Goal: Task Accomplishment & Management: Use online tool/utility

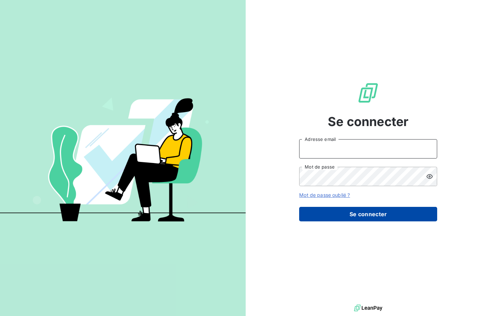
type input "[EMAIL_ADDRESS][DOMAIN_NAME]"
click at [373, 213] on button "Se connecter" at bounding box center [368, 214] width 138 height 15
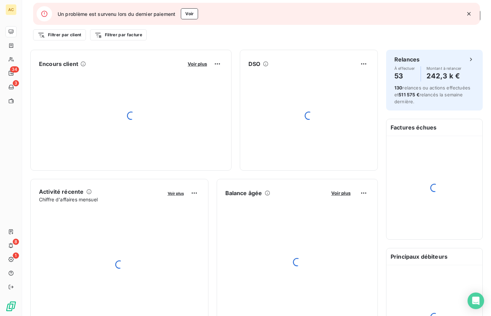
click at [469, 15] on icon "button" at bounding box center [469, 13] width 7 height 7
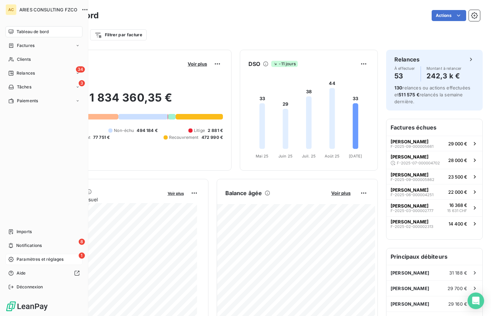
click at [19, 259] on span "Paramètres et réglages" at bounding box center [40, 259] width 47 height 6
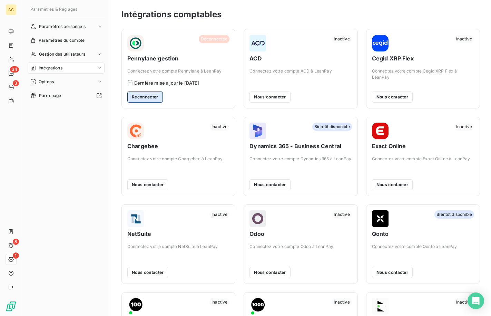
click at [156, 99] on button "Reconnecter" at bounding box center [145, 96] width 36 height 11
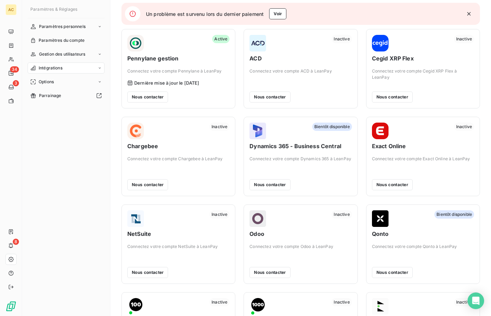
click at [471, 15] on icon "button" at bounding box center [468, 13] width 3 height 3
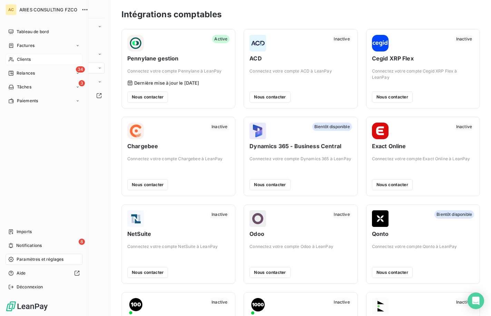
click at [15, 59] on div "Clients" at bounding box center [44, 59] width 77 height 11
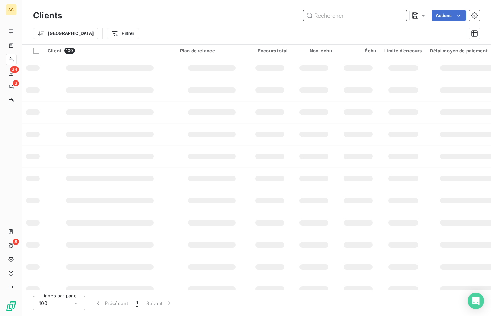
click at [387, 17] on input "text" at bounding box center [355, 15] width 104 height 11
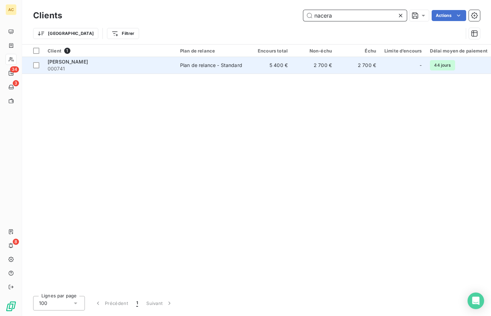
type input "nacera"
click at [124, 70] on span "000741" at bounding box center [110, 68] width 124 height 7
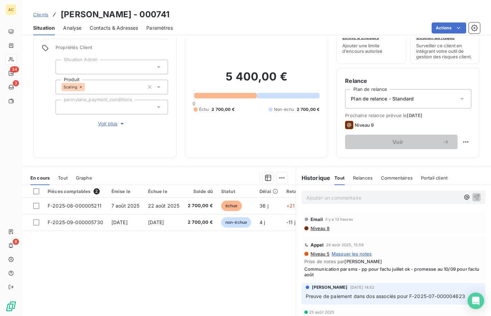
scroll to position [49, 0]
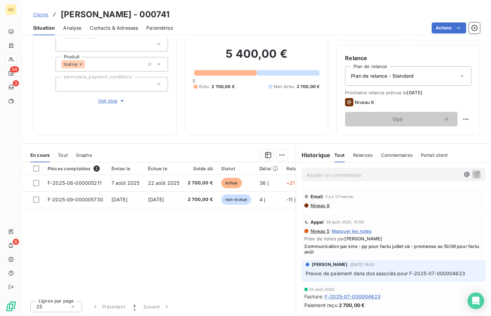
click at [102, 102] on span "Voir plus" at bounding box center [112, 100] width 28 height 7
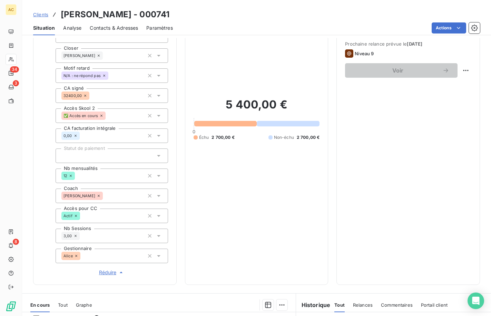
scroll to position [0, 0]
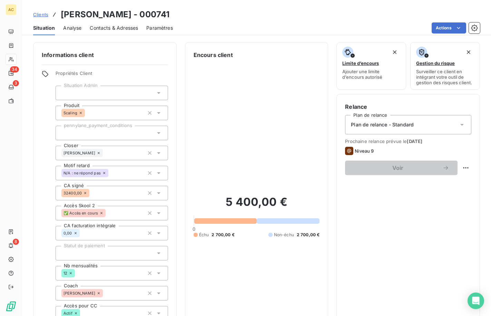
click at [42, 15] on span "Clients" at bounding box center [40, 15] width 15 height 6
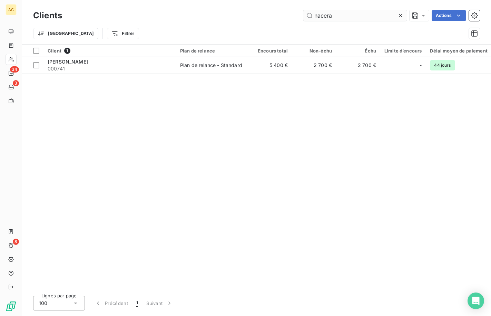
drag, startPoint x: 343, startPoint y: 11, endPoint x: 313, endPoint y: 13, distance: 30.5
click at [313, 13] on input "nacera" at bounding box center [355, 15] width 104 height 11
drag, startPoint x: 336, startPoint y: 16, endPoint x: 297, endPoint y: 16, distance: 39.0
click at [297, 16] on div "nacera Actions" at bounding box center [275, 15] width 410 height 11
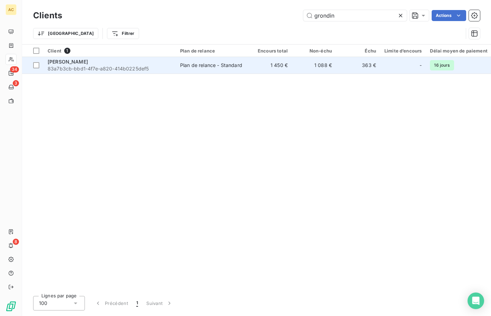
type input "grondin"
click at [168, 65] on div "Emilie Grondin" at bounding box center [110, 61] width 124 height 7
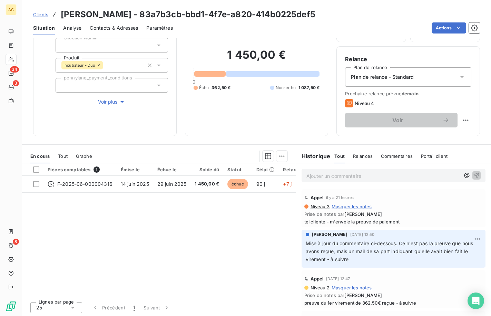
scroll to position [49, 0]
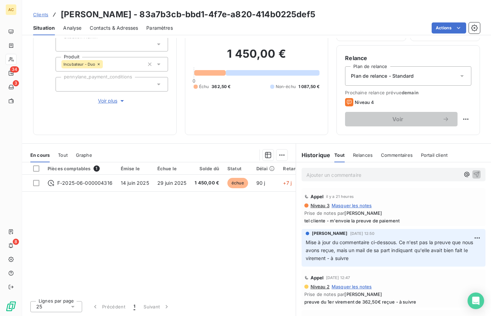
click at [63, 154] on span "Tout" at bounding box center [63, 155] width 10 height 6
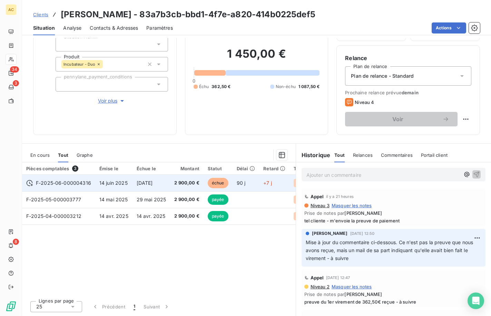
click at [92, 182] on td "F-2025-06-000004316" at bounding box center [58, 183] width 73 height 17
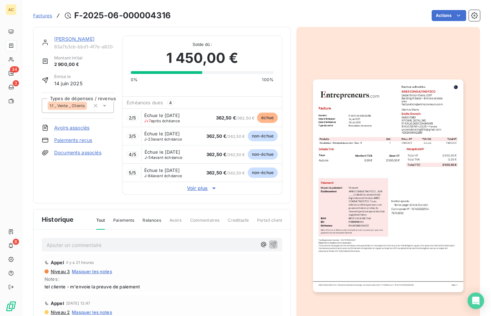
click at [204, 189] on span "Voir plus" at bounding box center [203, 188] width 160 height 7
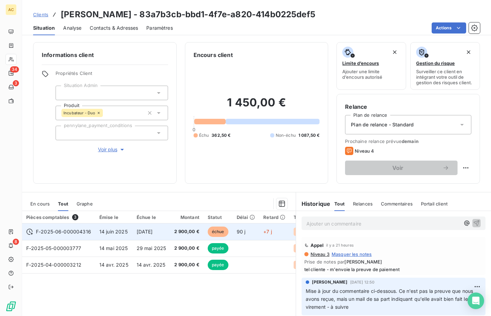
click at [107, 233] on span "14 juin 2025" at bounding box center [113, 232] width 28 height 6
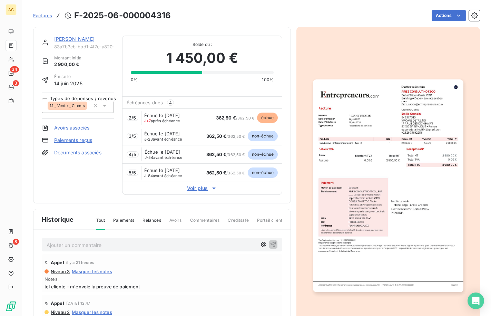
click at [203, 186] on span "Voir plus" at bounding box center [203, 188] width 160 height 7
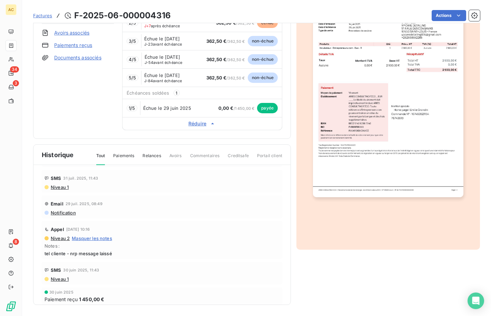
scroll to position [310, 0]
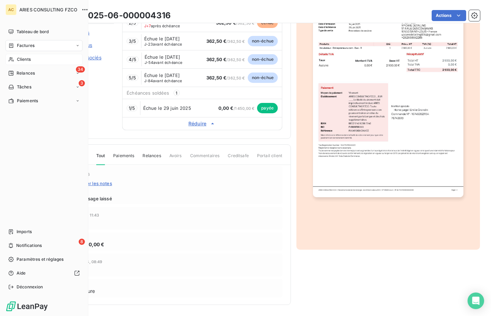
click at [13, 59] on icon at bounding box center [11, 60] width 6 height 6
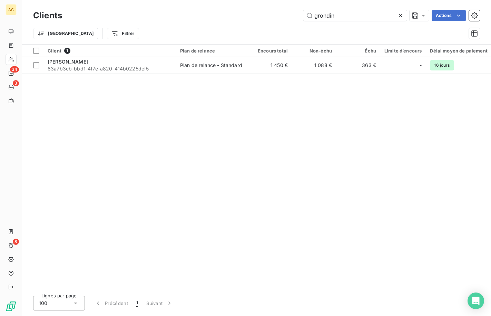
drag, startPoint x: 334, startPoint y: 15, endPoint x: 301, endPoint y: 15, distance: 32.8
click at [301, 15] on div "grondin Actions" at bounding box center [275, 15] width 410 height 11
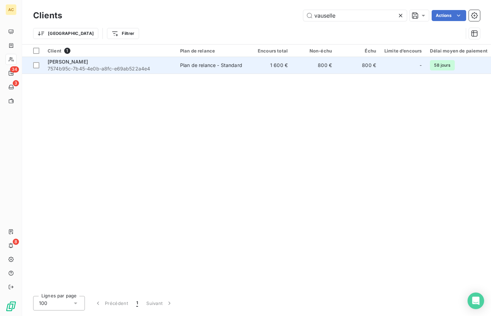
type input "vauselle"
click at [116, 65] on span "7574b95c-7b45-4e0b-a8fc-e69ab522a4e4" at bounding box center [110, 68] width 124 height 7
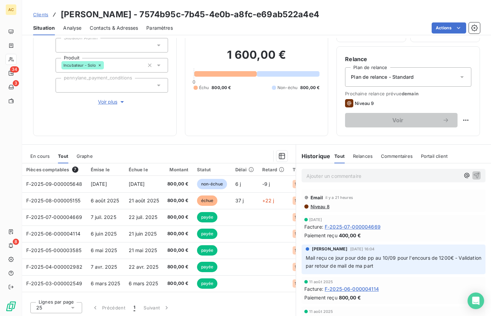
scroll to position [49, 0]
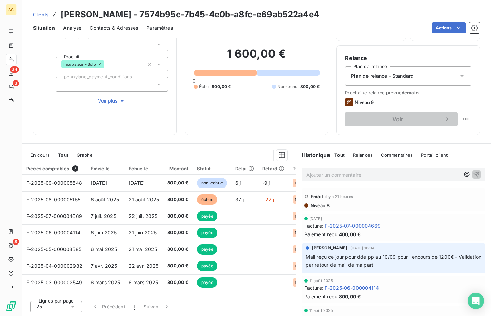
click at [328, 175] on p "Ajouter un commentaire ﻿" at bounding box center [384, 175] width 154 height 9
drag, startPoint x: 325, startPoint y: 176, endPoint x: 301, endPoint y: 175, distance: 23.8
click at [302, 174] on div "changes" at bounding box center [394, 174] width 184 height 13
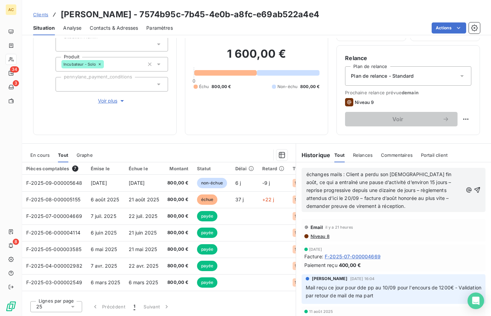
click at [346, 174] on span "échanges mails : Client a perdu son papa fin août, ce qui a entraîné une pause …" at bounding box center [380, 190] width 147 height 38
click at [357, 174] on span "échanges mails : client a perdu son papa fin août, ce qui a entraîné une pause …" at bounding box center [380, 190] width 146 height 38
drag, startPoint x: 413, startPoint y: 183, endPoint x: 373, endPoint y: 184, distance: 39.4
click at [373, 184] on span "échanges mails : cliente a perdu son papa fin août, ce qui a entraîné une pause…" at bounding box center [381, 190] width 149 height 38
drag, startPoint x: 423, startPoint y: 183, endPoint x: 341, endPoint y: 190, distance: 82.2
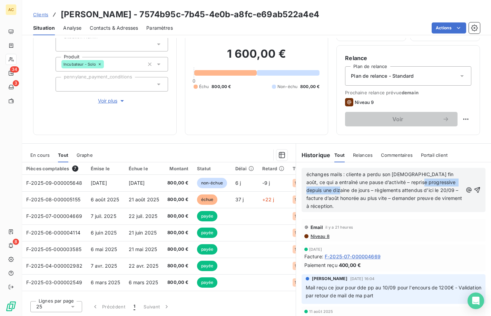
click at [341, 190] on span "échanges mails : cliente a perdu son papa fin août, ce qui a entraîné une pause…" at bounding box center [385, 190] width 157 height 38
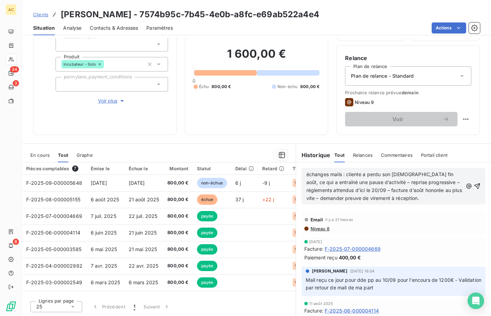
click at [409, 197] on p "échanges mails : cliente a perdu son papa fin août, ce qui a entraîné une pause…" at bounding box center [385, 187] width 156 height 32
click at [474, 185] on icon "button" at bounding box center [477, 186] width 7 height 7
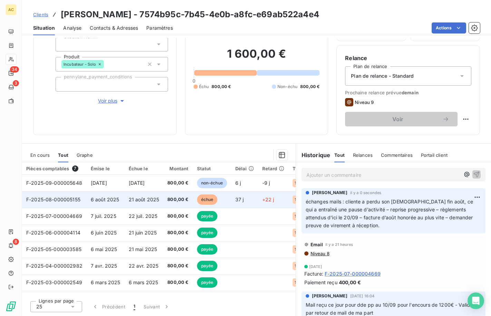
click at [195, 201] on td "échue" at bounding box center [212, 199] width 38 height 17
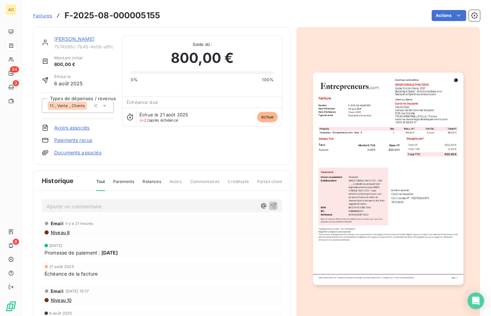
click at [76, 141] on link "Paiements reçus" at bounding box center [73, 140] width 38 height 7
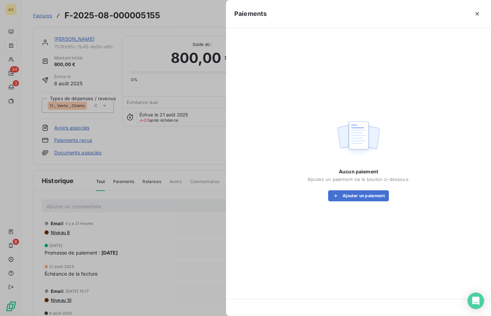
click at [209, 199] on div at bounding box center [245, 158] width 491 height 316
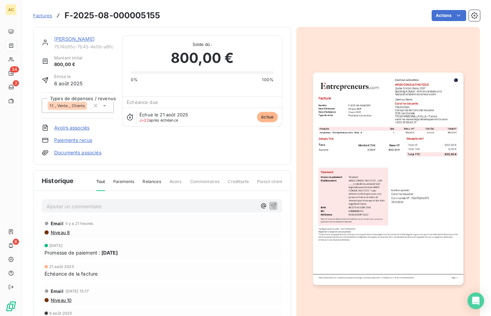
click at [63, 39] on link "Caroline Vauselle" at bounding box center [74, 39] width 40 height 6
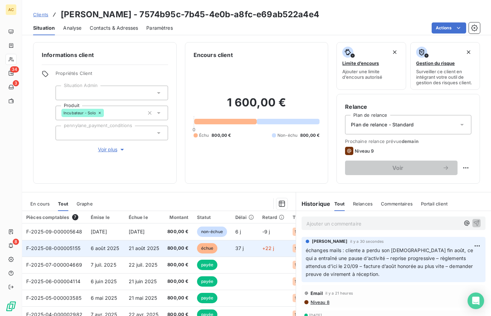
click at [165, 247] on td "800,00 €" at bounding box center [177, 248] width 29 height 17
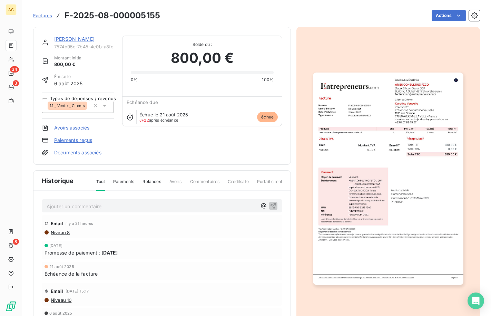
click at [75, 142] on link "Paiements reçus" at bounding box center [73, 140] width 38 height 7
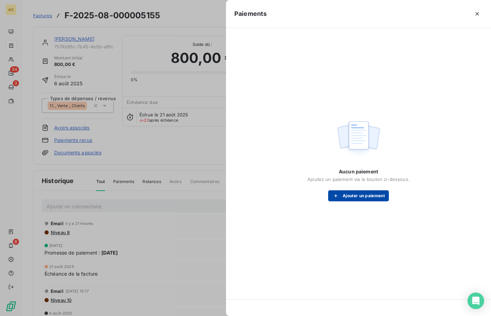
click at [335, 192] on icon "button" at bounding box center [335, 195] width 7 height 7
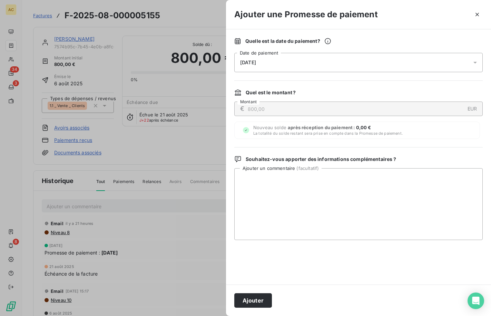
click at [293, 65] on div "13/09/2025" at bounding box center [358, 62] width 249 height 19
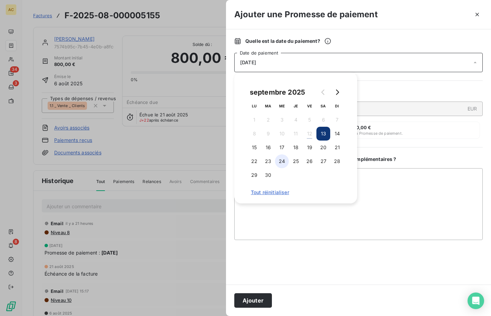
click at [283, 163] on button "24" at bounding box center [282, 161] width 14 height 14
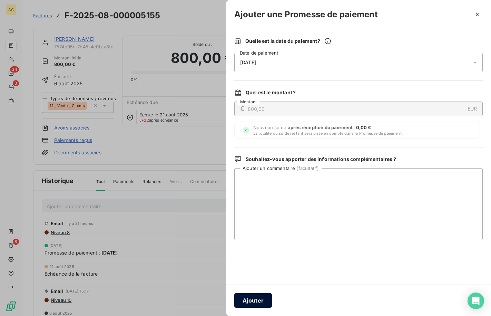
click at [251, 300] on button "Ajouter" at bounding box center [253, 300] width 38 height 15
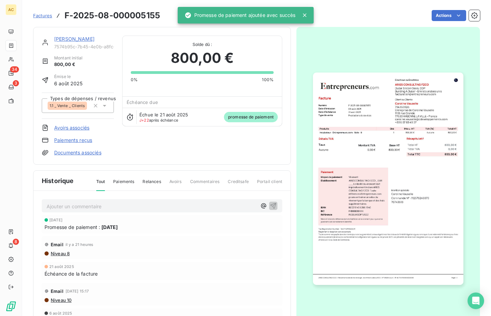
click at [84, 40] on link "Caroline Vauselle" at bounding box center [74, 39] width 40 height 6
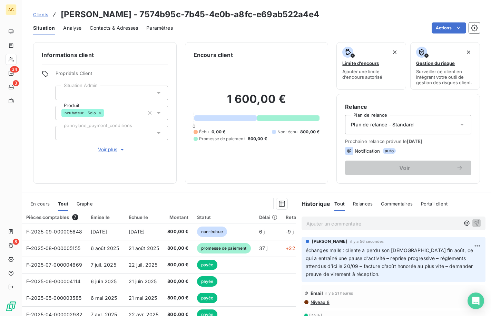
click at [43, 16] on span "Clients" at bounding box center [40, 15] width 15 height 6
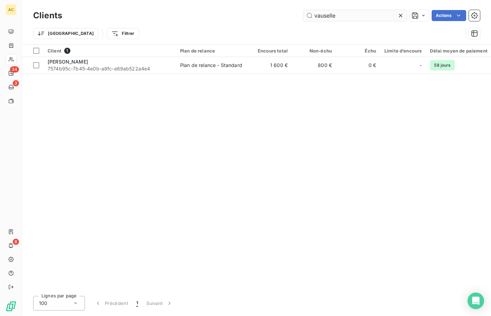
drag, startPoint x: 338, startPoint y: 16, endPoint x: 303, endPoint y: 15, distance: 34.9
click at [303, 15] on input "vauselle" at bounding box center [355, 15] width 104 height 11
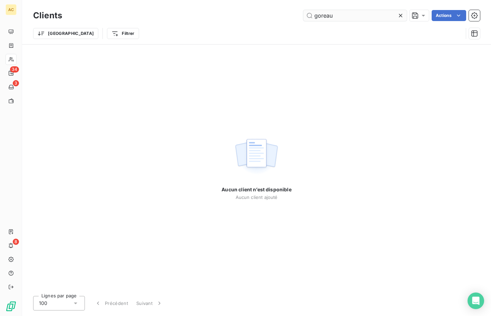
click at [321, 18] on input "goreau" at bounding box center [355, 15] width 104 height 11
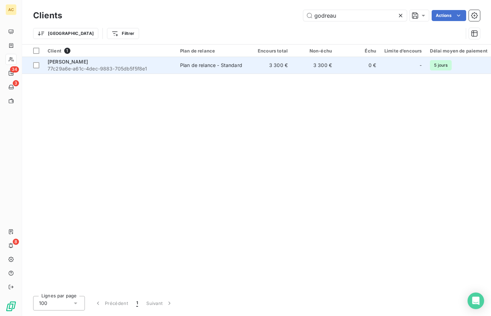
type input "godreau"
click at [117, 63] on div "Elise Godreau" at bounding box center [110, 61] width 124 height 7
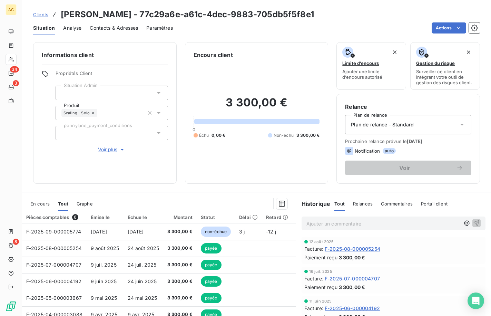
click at [108, 150] on span "Voir plus" at bounding box center [112, 149] width 28 height 7
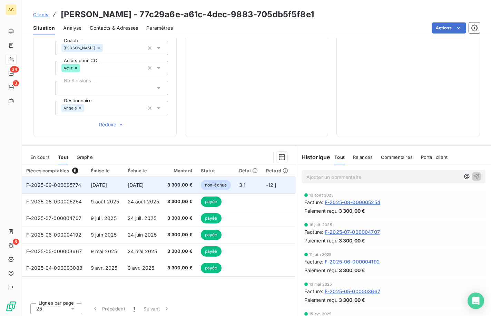
scroll to position [247, 0]
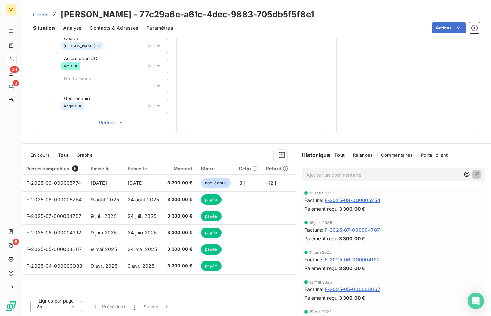
click at [365, 175] on p "Ajouter un commentaire ﻿" at bounding box center [384, 175] width 154 height 9
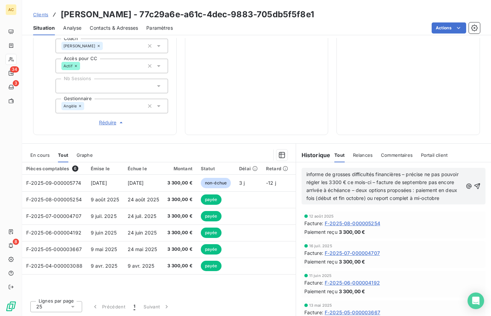
click at [307, 175] on span "informe de grosses difficultés financières – précise ne pas pouvoir régler les …" at bounding box center [384, 186] width 154 height 30
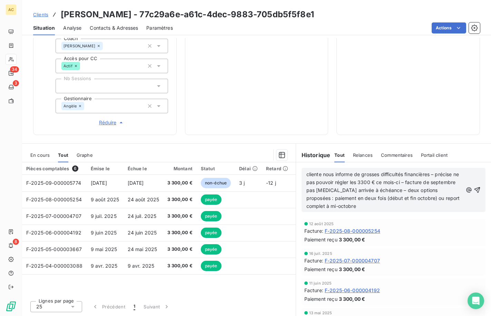
click at [410, 183] on span "cliente nous informe de grosses difficultés financières – précise ne pas pouvoi…" at bounding box center [384, 190] width 155 height 38
click at [404, 190] on span "cliente nous informe de grosses difficultés financières – précise ne pas pouvoi…" at bounding box center [384, 190] width 155 height 38
click at [402, 190] on span "cliente nous informe de grosses difficultés financières – précise ne pas pouvoi…" at bounding box center [384, 190] width 155 height 38
click at [390, 206] on p "cliente nous informe de grosses difficultés financières – précise ne pas pouvoi…" at bounding box center [385, 190] width 156 height 39
click at [474, 190] on icon "button" at bounding box center [477, 189] width 7 height 7
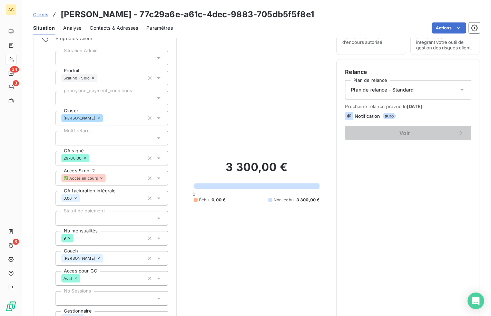
scroll to position [0, 0]
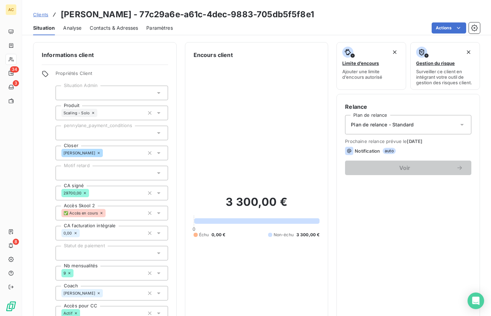
click at [42, 15] on span "Clients" at bounding box center [40, 15] width 15 height 6
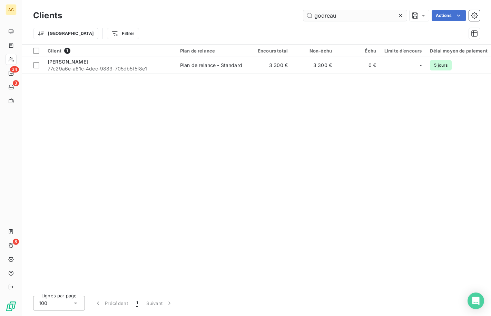
drag, startPoint x: 328, startPoint y: 16, endPoint x: 311, endPoint y: 15, distance: 17.3
click at [311, 15] on input "godreau" at bounding box center [355, 15] width 104 height 11
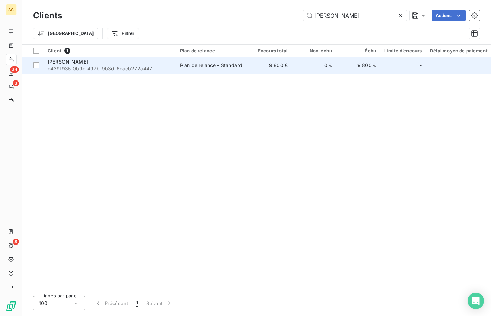
type input "hermann"
click at [86, 68] on span "c439f935-0b9c-497b-9b3d-6cacb272a447" at bounding box center [110, 68] width 124 height 7
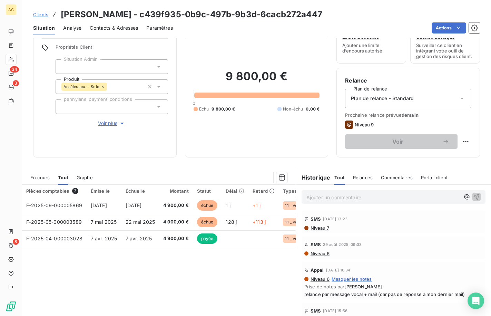
scroll to position [32, 0]
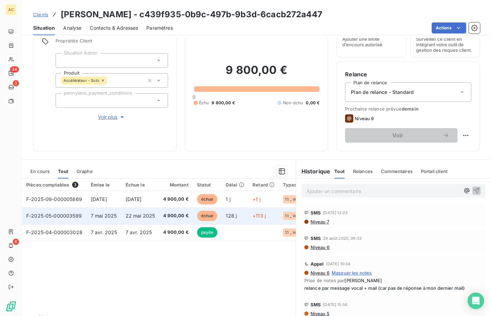
click at [127, 217] on td "22 mai 2025" at bounding box center [141, 216] width 38 height 17
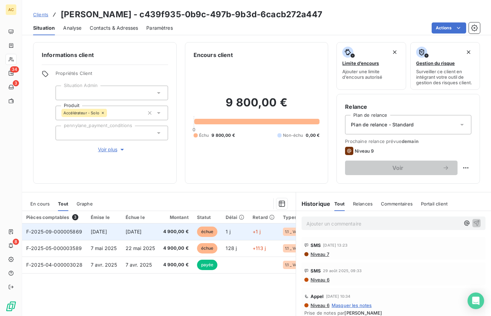
click at [106, 234] on td "11 sept. 2025" at bounding box center [104, 231] width 35 height 17
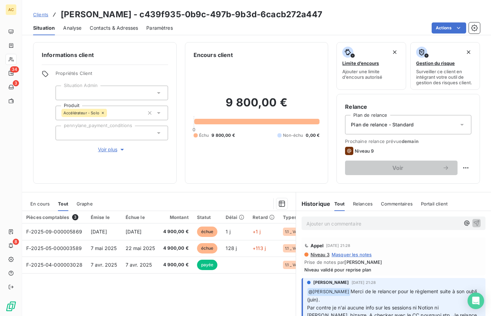
scroll to position [492, 0]
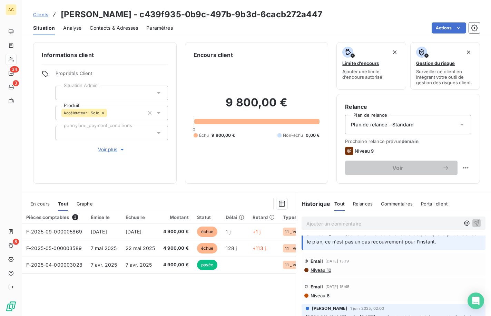
click at [373, 224] on p "Ajouter un commentaire ﻿" at bounding box center [384, 223] width 154 height 9
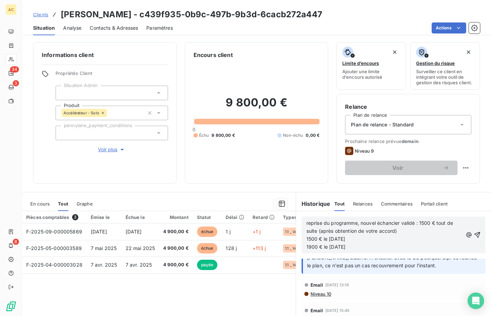
scroll to position [515, 0]
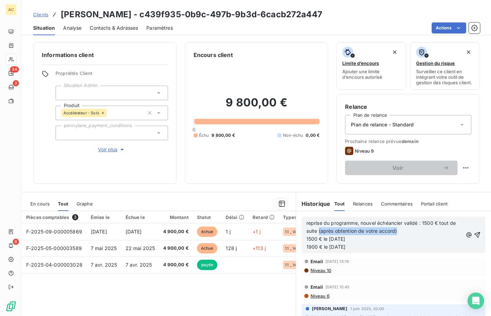
drag, startPoint x: 324, startPoint y: 232, endPoint x: 405, endPoint y: 231, distance: 81.5
click at [405, 231] on p "reprise du programme, nouvel échéancier validé : 1500 € tout de suite (après ob…" at bounding box center [385, 227] width 156 height 16
click at [360, 247] on p "1900 € le 01.11.2025" at bounding box center [385, 247] width 156 height 8
click at [474, 234] on icon "button" at bounding box center [477, 234] width 7 height 7
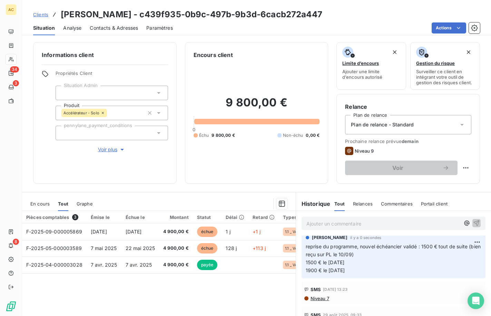
scroll to position [0, 0]
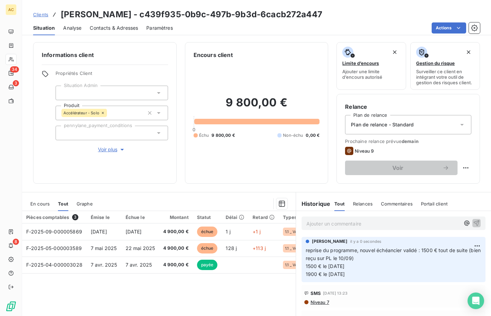
click at [45, 18] on link "Clients" at bounding box center [40, 14] width 15 height 7
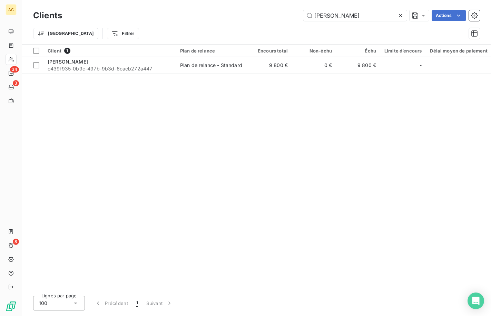
drag, startPoint x: 274, startPoint y: 10, endPoint x: 261, endPoint y: 8, distance: 13.6
click at [261, 8] on div "Clients hermann Actions" at bounding box center [256, 15] width 447 height 15
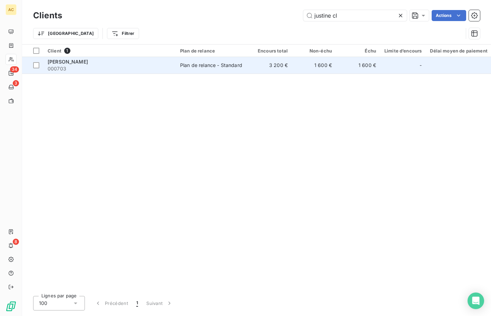
type input "justine cl"
click at [158, 59] on div "[PERSON_NAME]" at bounding box center [110, 61] width 124 height 7
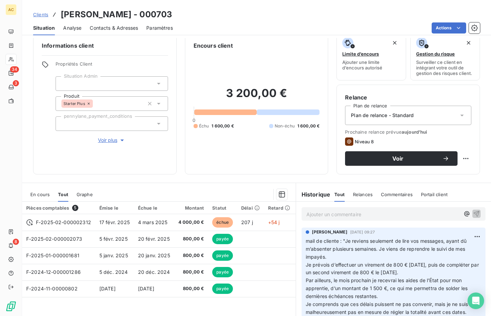
scroll to position [20, 0]
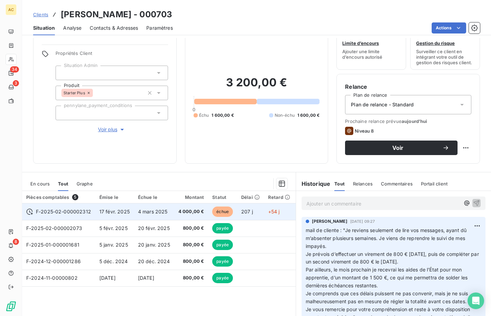
click at [106, 209] on span "17 févr. 2025" at bounding box center [114, 212] width 30 height 6
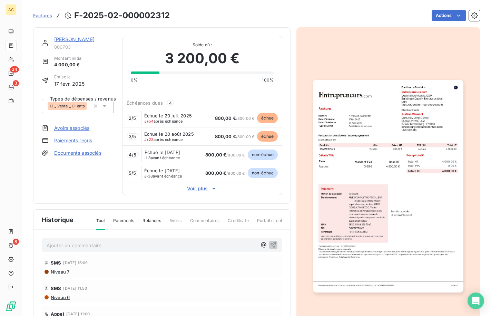
scroll to position [2, 0]
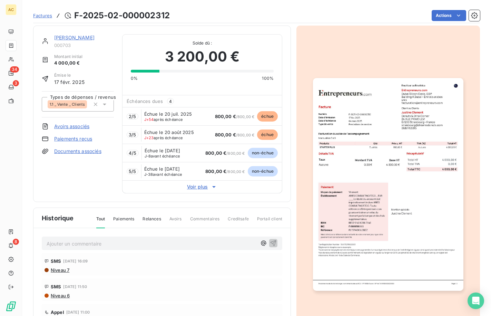
click at [191, 187] on span "Voir plus" at bounding box center [203, 186] width 160 height 7
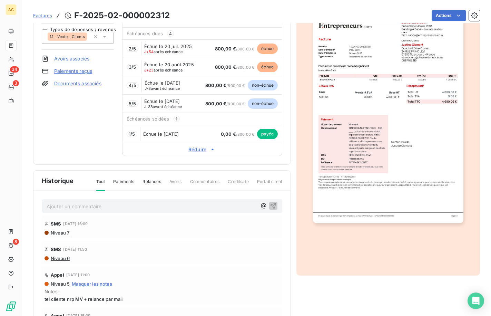
scroll to position [51, 0]
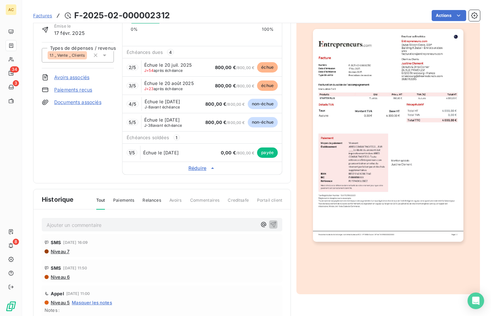
click at [73, 102] on link "Documents associés" at bounding box center [77, 102] width 47 height 7
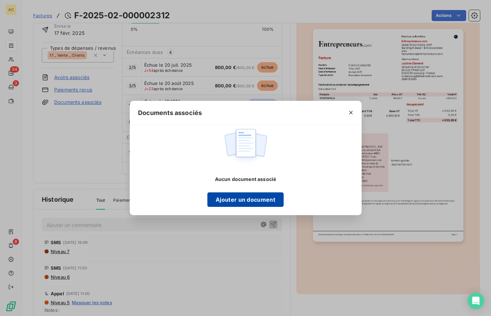
click at [229, 201] on button "Ajouter un document" at bounding box center [246, 199] width 76 height 15
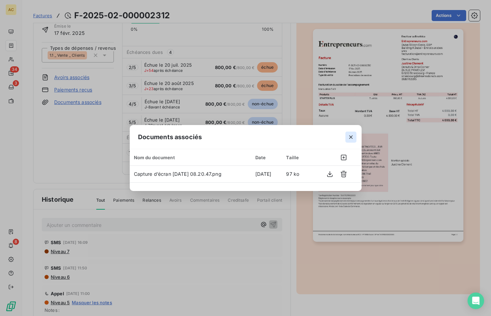
click at [351, 139] on icon "button" at bounding box center [351, 137] width 7 height 7
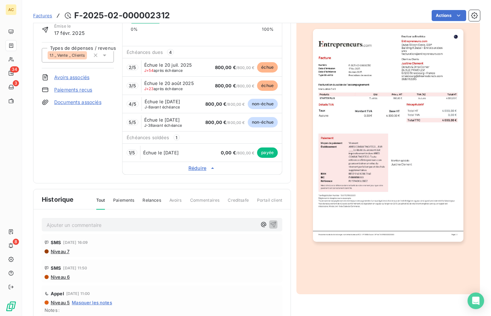
click at [68, 228] on p "Ajouter un commentaire ﻿" at bounding box center [152, 225] width 210 height 9
click at [83, 224] on span "preuve de virelent de 800€ reçue" at bounding box center [86, 224] width 78 height 6
click at [161, 224] on p "preuve de virement de 800€ reçue" at bounding box center [152, 225] width 210 height 8
click at [270, 224] on icon "button" at bounding box center [273, 224] width 7 height 7
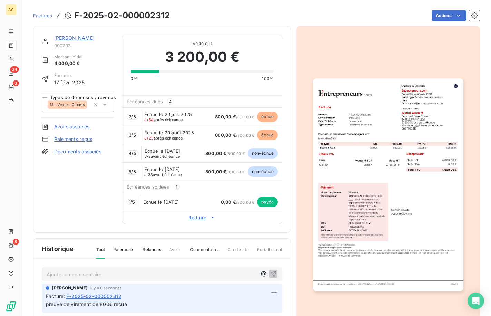
scroll to position [0, 0]
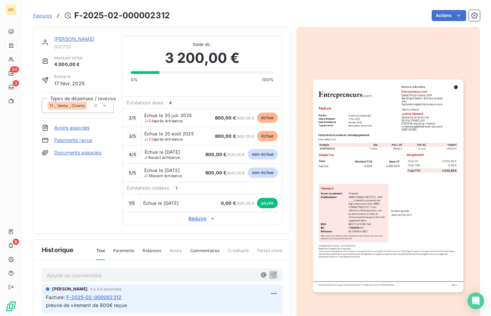
click at [74, 41] on link "[PERSON_NAME]" at bounding box center [74, 39] width 40 height 6
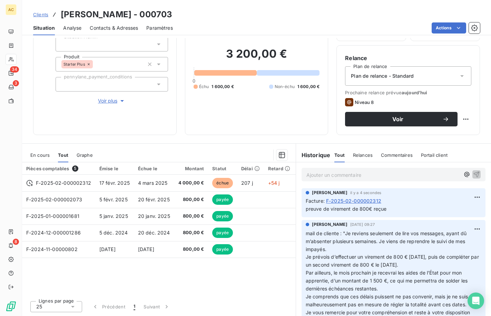
click at [182, 274] on div "Pièces comptables 5 Émise le Échue le Montant Statut Délai Retard Types de dépe…" at bounding box center [159, 228] width 274 height 133
click at [102, 28] on span "Contacts & Adresses" at bounding box center [114, 28] width 48 height 7
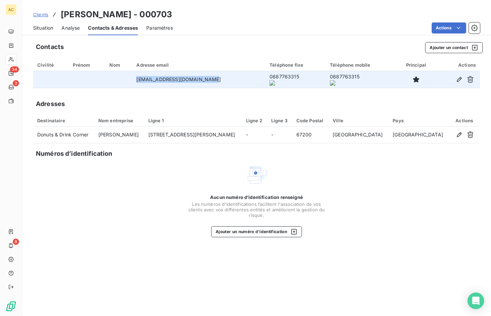
drag, startPoint x: 183, startPoint y: 83, endPoint x: 232, endPoint y: 81, distance: 49.1
click at [232, 81] on td "strasbourg@dreamsdonuts.com" at bounding box center [198, 79] width 133 height 17
copy td "strasbourg@dreamsdonuts.com"
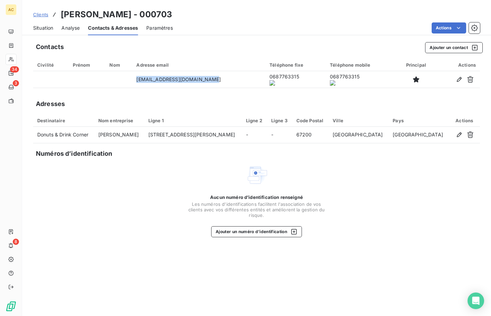
click at [42, 16] on span "Clients" at bounding box center [40, 15] width 15 height 6
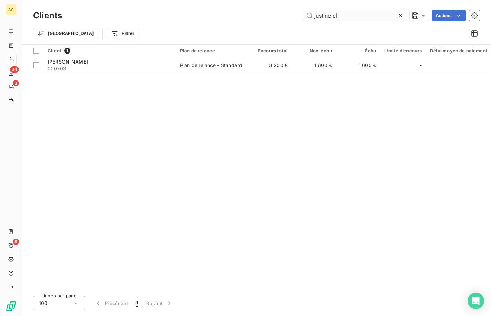
drag, startPoint x: 347, startPoint y: 15, endPoint x: 311, endPoint y: 17, distance: 36.6
click at [311, 17] on input "justine cl" at bounding box center [355, 15] width 104 height 11
type input "dior"
drag, startPoint x: 85, startPoint y: 67, endPoint x: 131, endPoint y: 94, distance: 53.9
click at [85, 67] on span "01976912-b383-76e0-ba91-f30dc303af7c" at bounding box center [110, 68] width 124 height 7
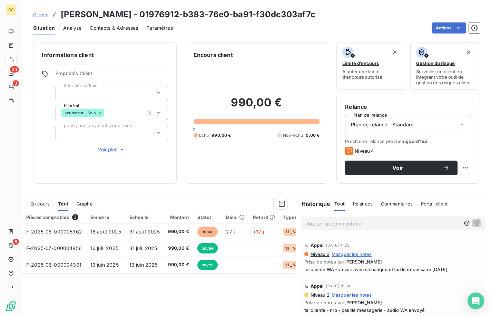
click at [319, 225] on p "Ajouter un commentaire ﻿" at bounding box center [384, 223] width 154 height 9
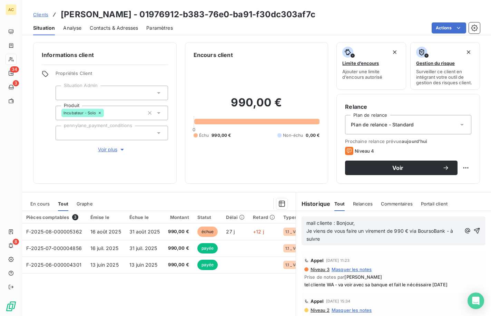
click at [335, 223] on span "mail cliente : Bonjour," at bounding box center [331, 223] width 48 height 6
click at [443, 231] on span "Je viens de vous faire un virement de 990 € via BoursoBank - à suivre" at bounding box center [381, 235] width 148 height 14
click at [474, 230] on icon "button" at bounding box center [477, 230] width 7 height 7
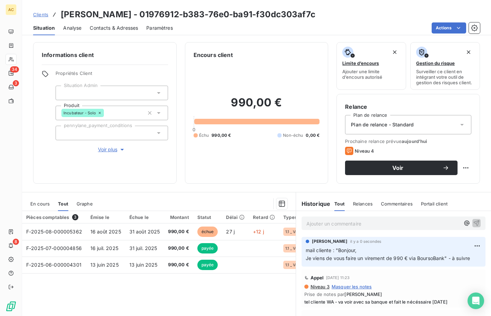
click at [36, 15] on span "Clients" at bounding box center [40, 15] width 15 height 6
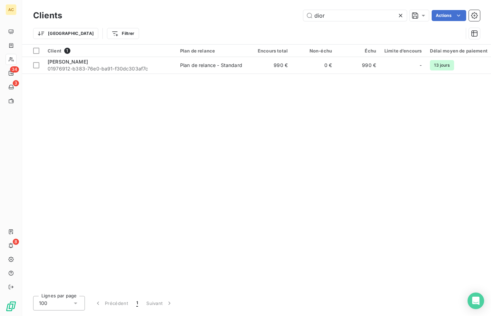
drag, startPoint x: 335, startPoint y: 13, endPoint x: 302, endPoint y: 14, distance: 32.1
click at [302, 13] on div "dior Actions" at bounding box center [275, 15] width 410 height 11
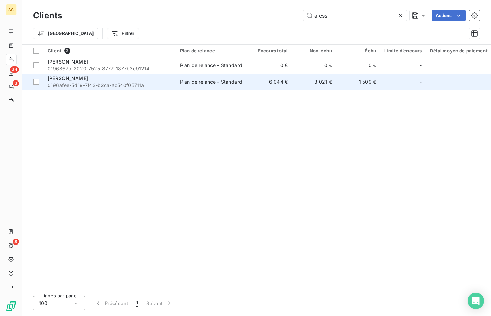
type input "aless"
click at [108, 84] on span "0196afee-5d19-7f43-b2ca-ac540f05711a" at bounding box center [110, 85] width 124 height 7
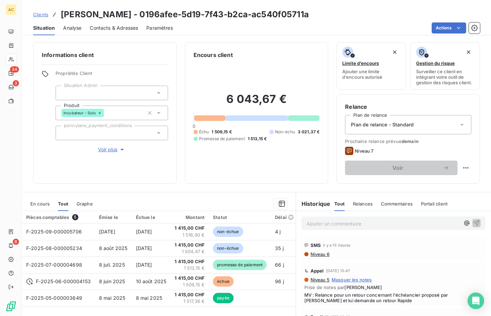
click at [129, 28] on span "Contacts & Adresses" at bounding box center [114, 28] width 48 height 7
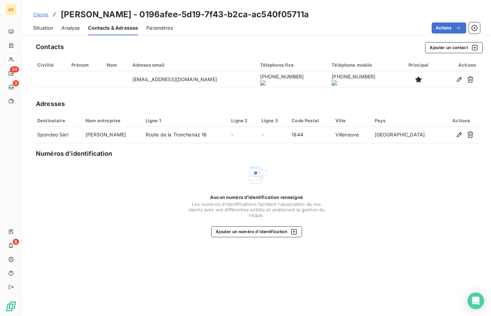
click at [45, 28] on span "Situation" at bounding box center [43, 28] width 20 height 7
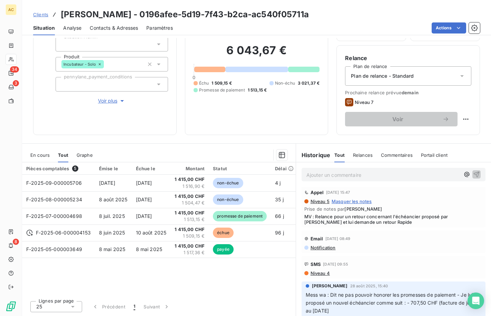
scroll to position [30, 0]
click at [105, 103] on span "Voir plus" at bounding box center [112, 100] width 28 height 7
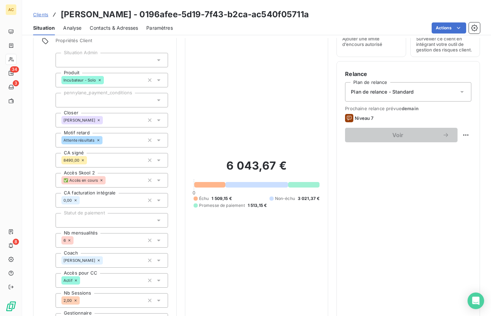
scroll to position [0, 0]
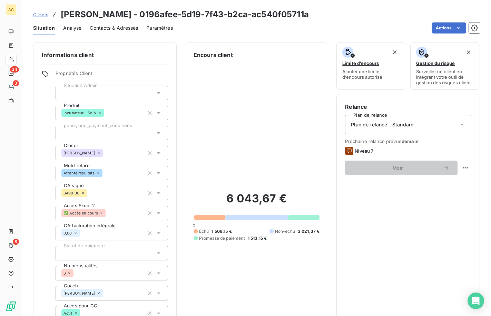
click at [39, 16] on span "Clients" at bounding box center [40, 15] width 15 height 6
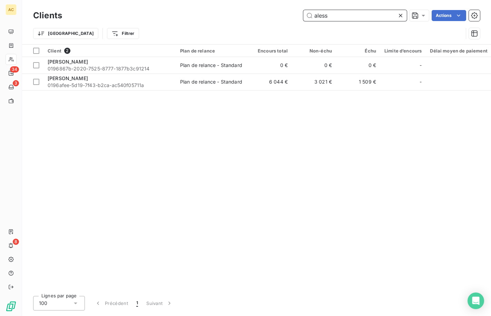
drag, startPoint x: 327, startPoint y: 16, endPoint x: 309, endPoint y: 16, distance: 18.3
click at [309, 16] on input "aless" at bounding box center [355, 15] width 104 height 11
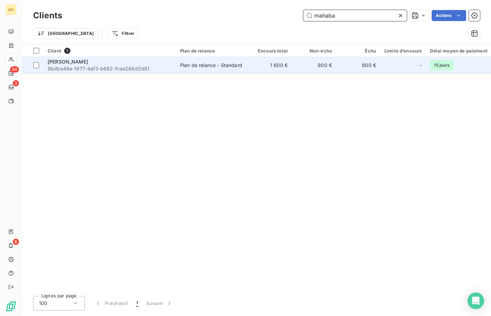
type input "mahaba"
click at [163, 67] on span "9bdbe49a-1977-4af3-b682-fcae268d2d81" at bounding box center [110, 68] width 124 height 7
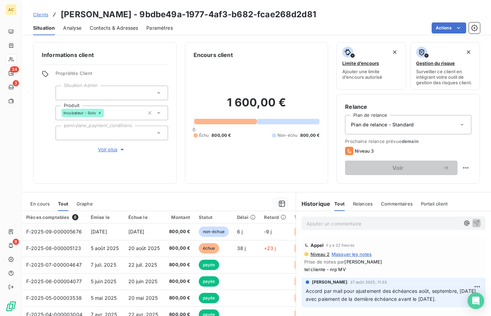
click at [131, 27] on span "Contacts & Adresses" at bounding box center [114, 28] width 48 height 7
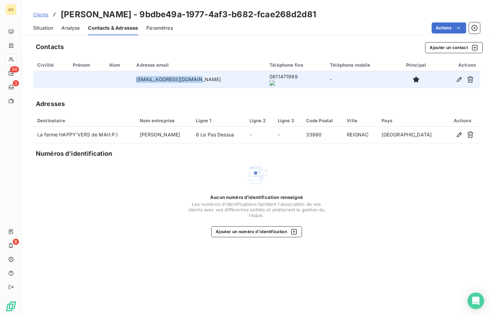
drag, startPoint x: 141, startPoint y: 81, endPoint x: 206, endPoint y: 80, distance: 64.9
click at [206, 80] on td "contact@happy-vers.com" at bounding box center [198, 79] width 133 height 17
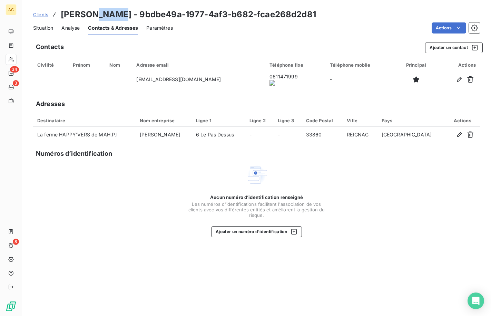
drag, startPoint x: 96, startPoint y: 17, endPoint x: 121, endPoint y: 15, distance: 25.2
click at [121, 15] on h3 "Mahaba SYLLA - 9bdbe49a-1977-4af3-b682-fcae268d2d81" at bounding box center [189, 14] width 256 height 12
copy h3 "SYLLA"
click at [43, 28] on span "Situation" at bounding box center [43, 28] width 20 height 7
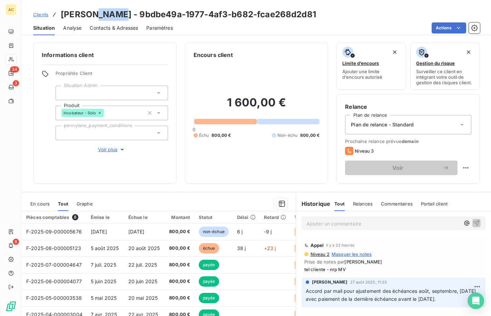
click at [105, 148] on span "Voir plus" at bounding box center [112, 149] width 28 height 7
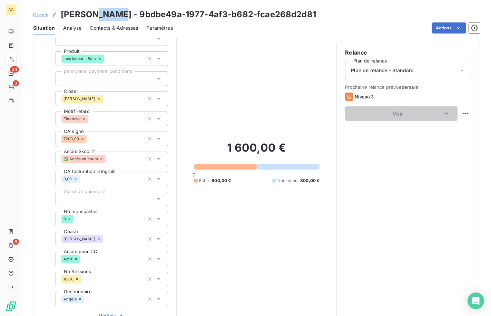
scroll to position [85, 0]
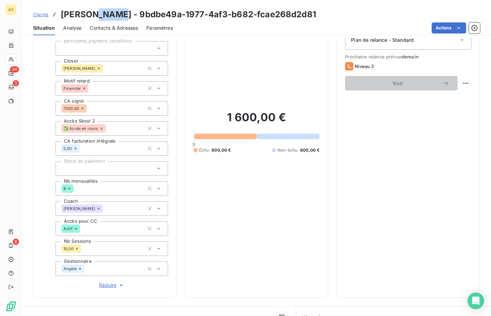
click at [42, 16] on span "Clients" at bounding box center [40, 15] width 15 height 6
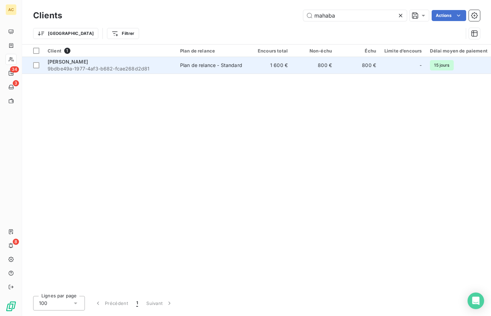
click at [146, 71] on span "9bdbe49a-1977-4af3-b682-fcae268d2d81" at bounding box center [110, 68] width 124 height 7
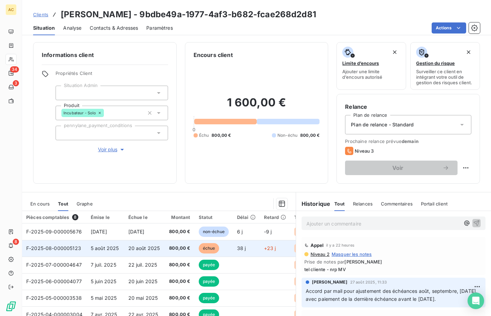
click at [95, 248] on span "5 août 2025" at bounding box center [105, 248] width 28 height 6
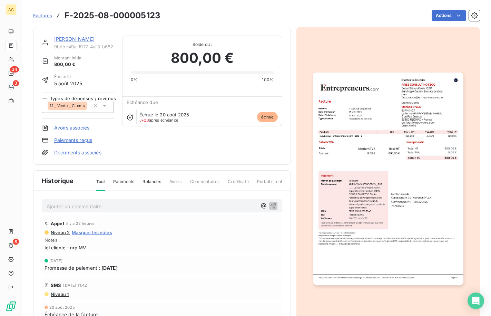
click at [80, 140] on link "Paiements reçus" at bounding box center [73, 140] width 38 height 7
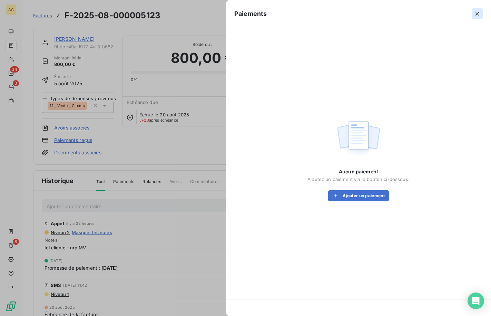
click at [479, 14] on icon "button" at bounding box center [477, 13] width 7 height 7
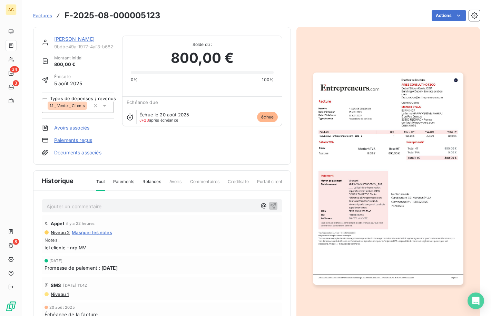
click at [91, 154] on link "Documents associés" at bounding box center [77, 152] width 47 height 7
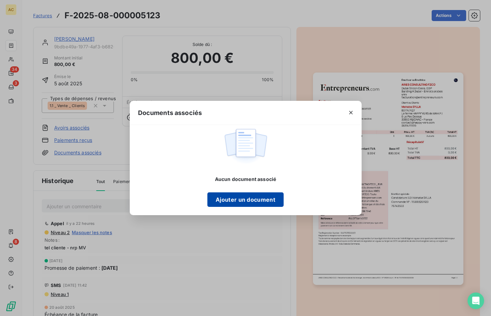
click at [237, 204] on button "Ajouter un document" at bounding box center [246, 199] width 76 height 15
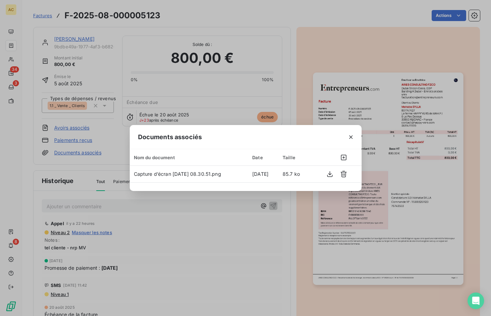
click at [350, 137] on icon "button" at bounding box center [351, 137] width 7 height 7
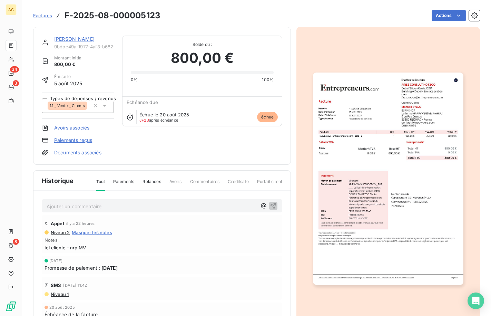
click at [81, 206] on p "Ajouter un commentaire ﻿" at bounding box center [152, 206] width 210 height 9
click at [270, 206] on icon "button" at bounding box center [273, 205] width 7 height 7
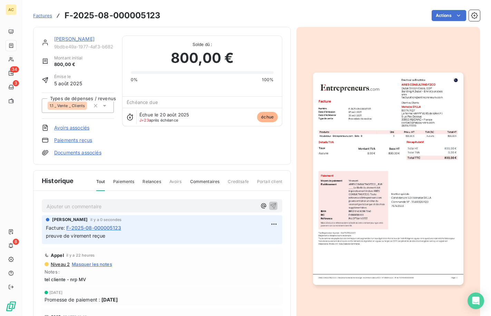
click at [62, 39] on link "Mahaba SYLLA" at bounding box center [74, 39] width 40 height 6
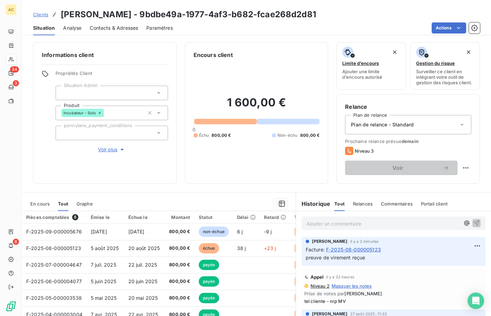
click at [39, 14] on span "Clients" at bounding box center [40, 15] width 15 height 6
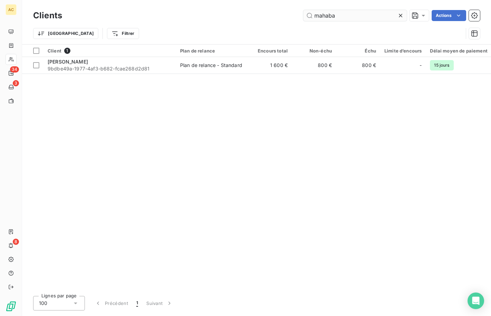
drag, startPoint x: 353, startPoint y: 20, endPoint x: 308, endPoint y: 15, distance: 45.2
click at [308, 15] on input "mahaba" at bounding box center [355, 15] width 104 height 11
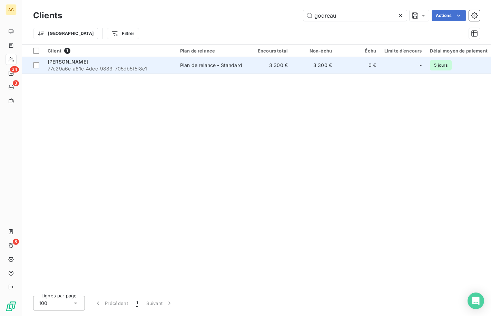
type input "godreau"
click at [121, 64] on div "Elise Godreau" at bounding box center [110, 61] width 124 height 7
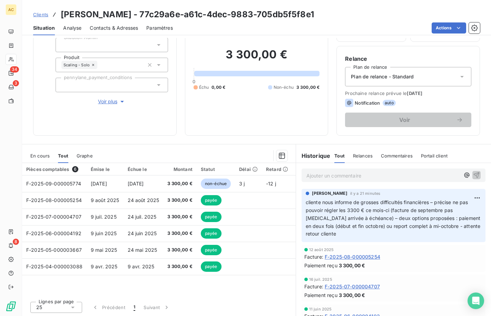
scroll to position [49, 0]
click at [40, 17] on link "Clients" at bounding box center [40, 14] width 15 height 7
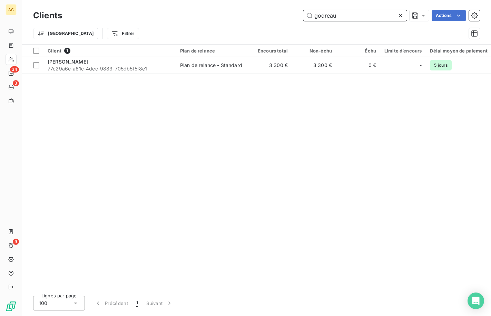
drag, startPoint x: 341, startPoint y: 15, endPoint x: 316, endPoint y: 19, distance: 25.1
click at [315, 18] on input "godreau" at bounding box center [355, 15] width 104 height 11
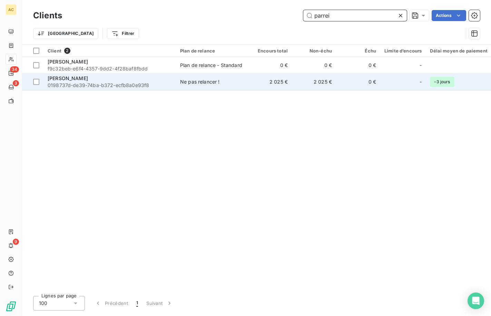
type input "parrei"
click at [108, 79] on div "ludovic parreira" at bounding box center [110, 78] width 124 height 7
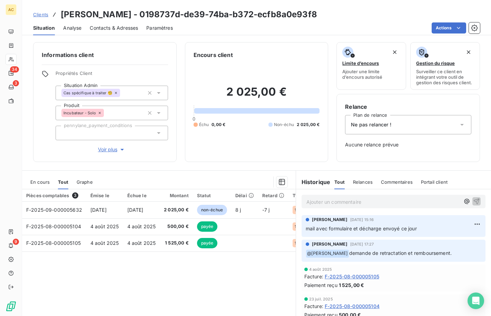
click at [38, 17] on span "Clients" at bounding box center [40, 15] width 15 height 6
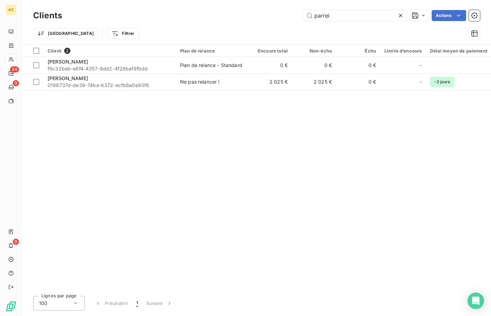
drag, startPoint x: 337, startPoint y: 16, endPoint x: 291, endPoint y: 16, distance: 46.6
click at [291, 16] on div "parrei Actions" at bounding box center [275, 15] width 410 height 11
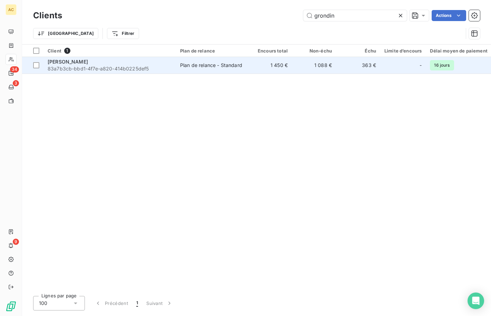
type input "grondin"
click at [147, 65] on span "83a7b3cb-bbd1-4f7e-a820-414b0225def5" at bounding box center [110, 68] width 124 height 7
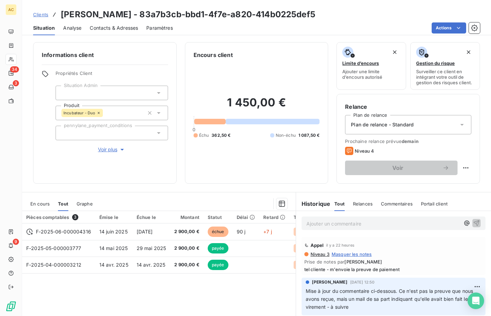
click at [119, 30] on span "Contacts & Adresses" at bounding box center [114, 28] width 48 height 7
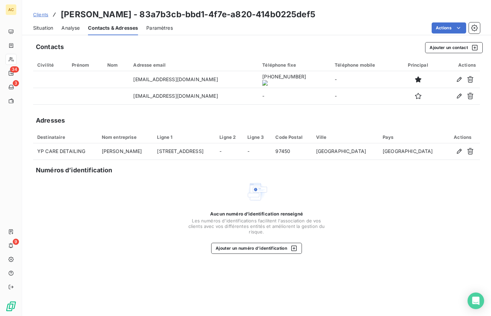
click at [43, 29] on span "Situation" at bounding box center [43, 28] width 20 height 7
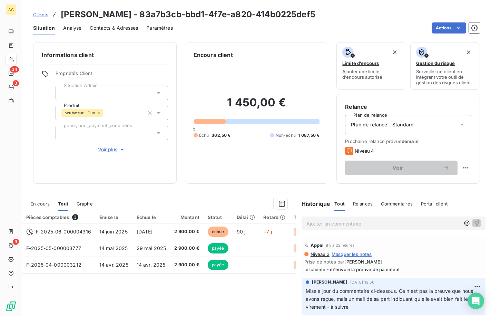
click at [41, 14] on span "Clients" at bounding box center [40, 15] width 15 height 6
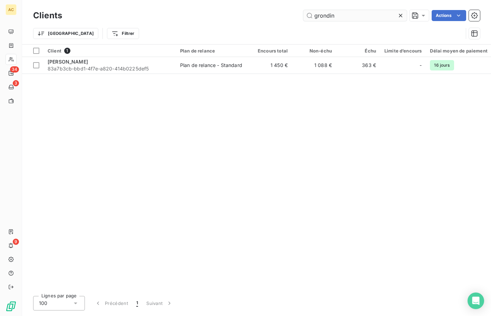
drag, startPoint x: 337, startPoint y: 15, endPoint x: 309, endPoint y: 14, distance: 27.3
click at [309, 14] on input "grondin" at bounding box center [355, 15] width 104 height 11
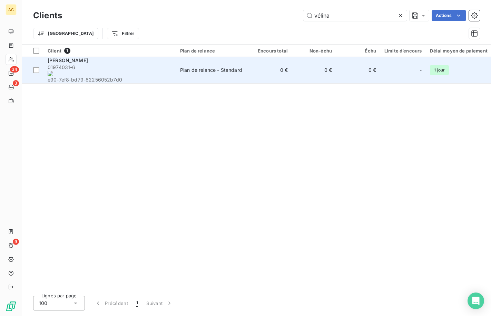
type input "vélina"
click at [216, 67] on div "Plan de relance - Standard" at bounding box center [211, 70] width 62 height 7
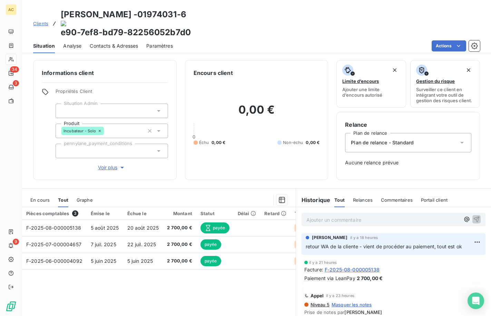
click at [40, 21] on span "Clients" at bounding box center [40, 24] width 15 height 6
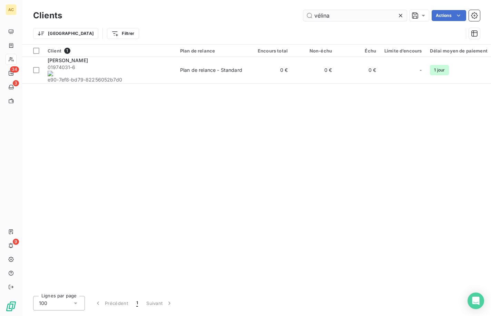
drag, startPoint x: 329, startPoint y: 15, endPoint x: 313, endPoint y: 17, distance: 16.4
click at [311, 14] on input "vélina" at bounding box center [355, 15] width 104 height 11
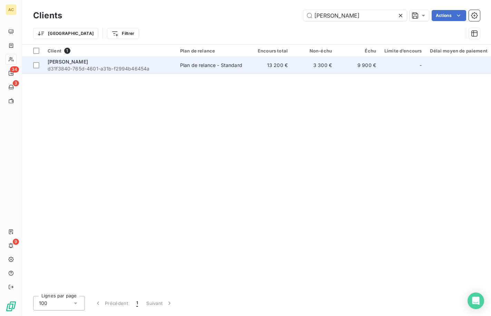
type input "assa sacko"
click at [176, 66] on td "Plan de relance - Standard" at bounding box center [212, 65] width 72 height 17
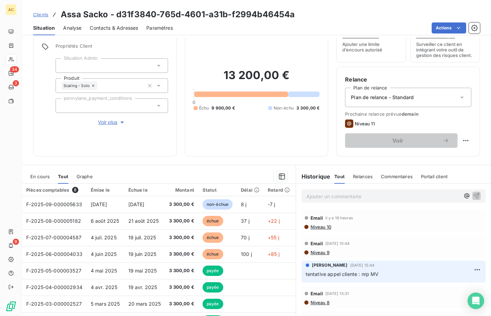
scroll to position [27, 0]
click at [39, 17] on span "Clients" at bounding box center [40, 15] width 15 height 6
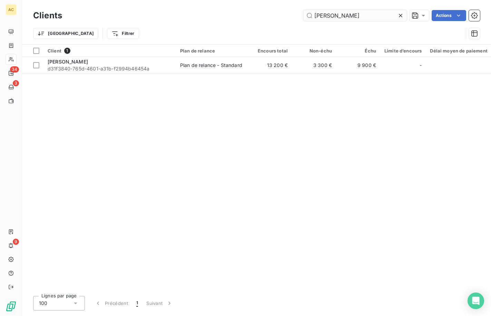
drag, startPoint x: 352, startPoint y: 15, endPoint x: 312, endPoint y: 14, distance: 40.1
click at [312, 14] on input "assa sacko" at bounding box center [355, 15] width 104 height 11
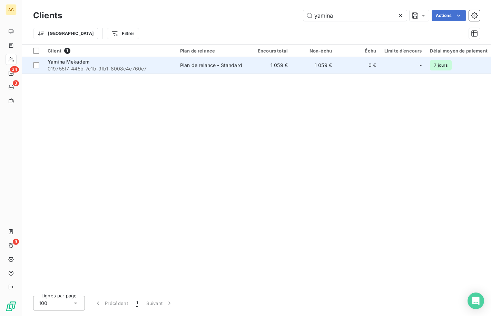
type input "yamina"
click at [123, 68] on span "019755f7-445b-7c1b-9fb1-8008c4e760e7" at bounding box center [110, 68] width 124 height 7
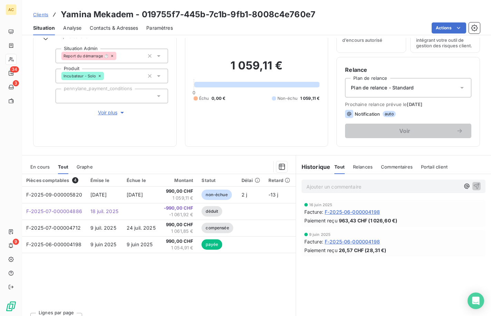
scroll to position [49, 0]
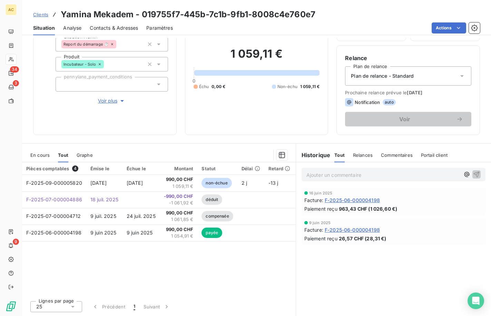
click at [45, 16] on span "Clients" at bounding box center [40, 15] width 15 height 6
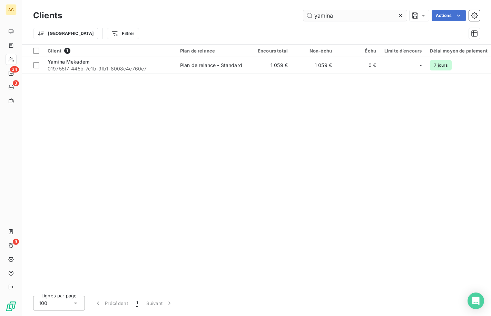
drag, startPoint x: 338, startPoint y: 17, endPoint x: 313, endPoint y: 14, distance: 25.4
click at [313, 14] on input "yamina" at bounding box center [355, 15] width 104 height 11
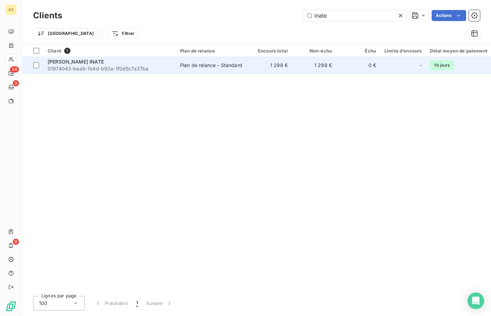
type input "inate"
click at [151, 61] on div "Fabienne INATE" at bounding box center [110, 61] width 124 height 7
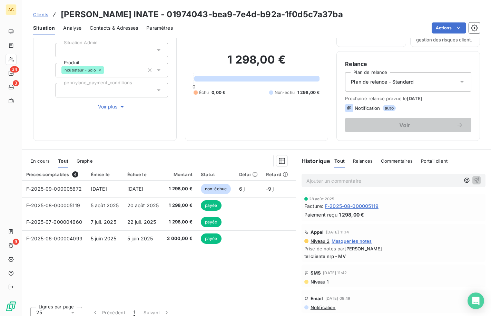
scroll to position [49, 0]
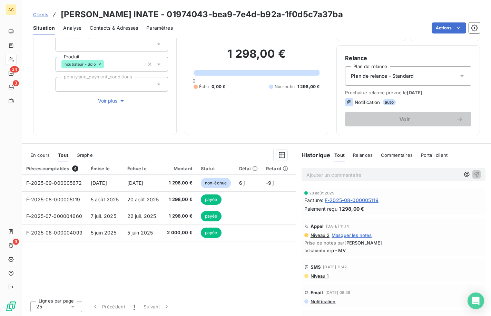
click at [37, 14] on span "Clients" at bounding box center [40, 15] width 15 height 6
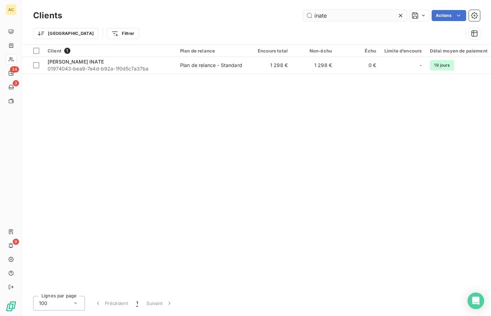
drag, startPoint x: 328, startPoint y: 16, endPoint x: 312, endPoint y: 15, distance: 16.2
click at [312, 15] on input "inate" at bounding box center [355, 15] width 104 height 11
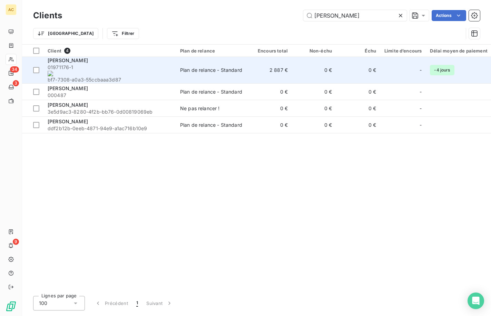
type input "gregor"
click at [136, 65] on span "01971176-1 bf7-7308-a0a3-55ccbaaa3d87" at bounding box center [110, 73] width 124 height 19
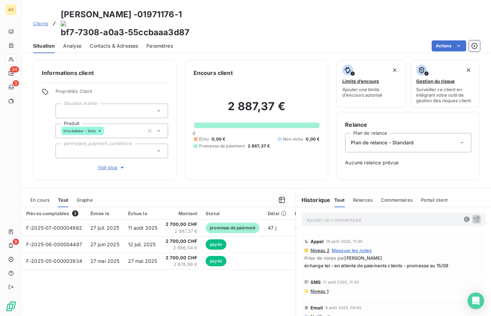
click at [46, 21] on span "Clients" at bounding box center [40, 24] width 15 height 6
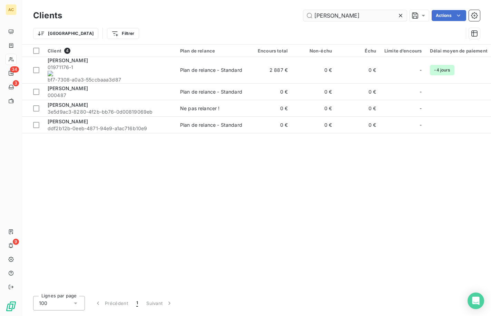
drag, startPoint x: 346, startPoint y: 17, endPoint x: 309, endPoint y: 14, distance: 37.0
click at [309, 14] on input "gregor" at bounding box center [355, 15] width 104 height 11
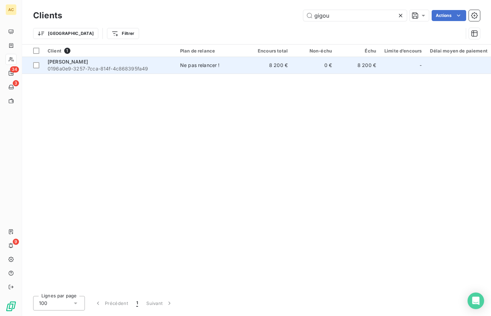
type input "gigou"
click at [226, 62] on span "Ne pas relancer !" at bounding box center [212, 65] width 64 height 7
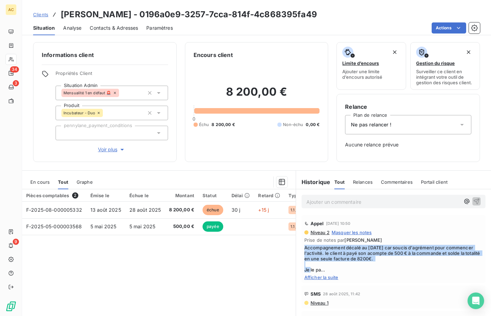
drag, startPoint x: 302, startPoint y: 248, endPoint x: 419, endPoint y: 258, distance: 117.1
click at [419, 258] on span "Accompagnement décalé au 1er janvier car soucis d'agrément pour commencer l'act…" at bounding box center [394, 259] width 179 height 28
copy span "Accompagnement décalé au 1er janvier car soucis d'agrément pour commencer l'act…"
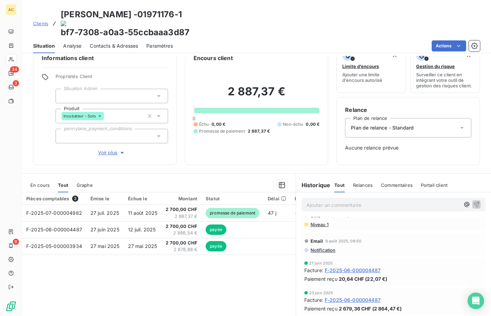
scroll to position [27, 0]
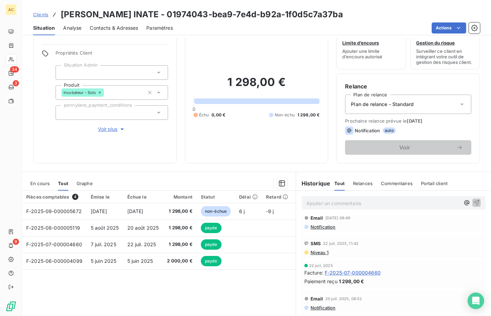
scroll to position [49, 0]
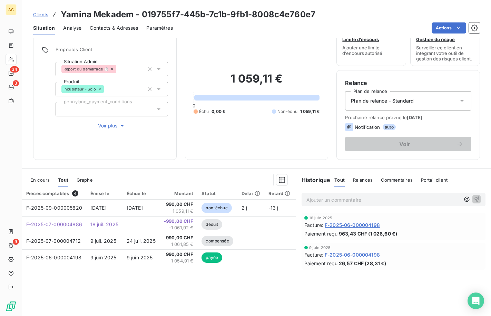
scroll to position [49, 0]
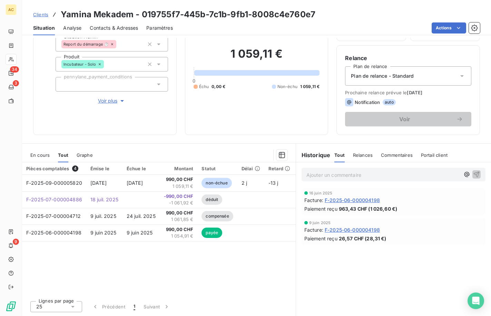
click at [37, 16] on span "Clients" at bounding box center [40, 15] width 15 height 6
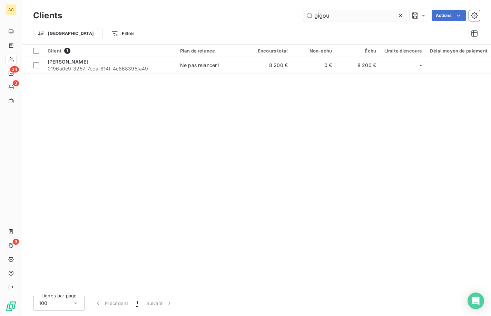
drag, startPoint x: 338, startPoint y: 17, endPoint x: 314, endPoint y: 15, distance: 24.9
click at [314, 15] on input "gigou" at bounding box center [355, 15] width 104 height 11
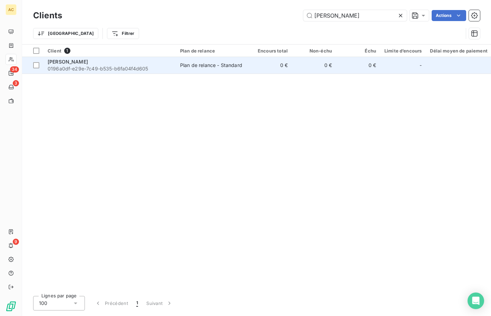
type input "irina"
click at [136, 67] on span "0196a0df-e29e-7c49-b535-b6fa04f4d605" at bounding box center [110, 68] width 124 height 7
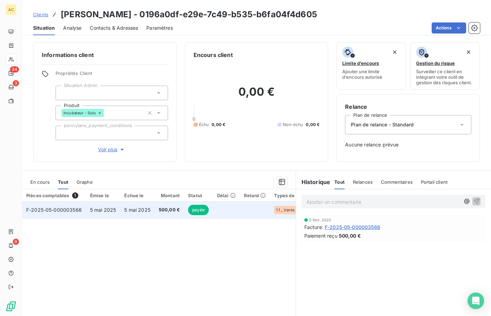
click at [152, 210] on td "5 mai 2025" at bounding box center [137, 210] width 35 height 17
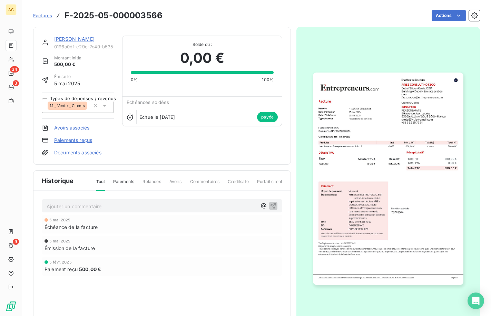
click at [366, 150] on img "button" at bounding box center [388, 179] width 150 height 212
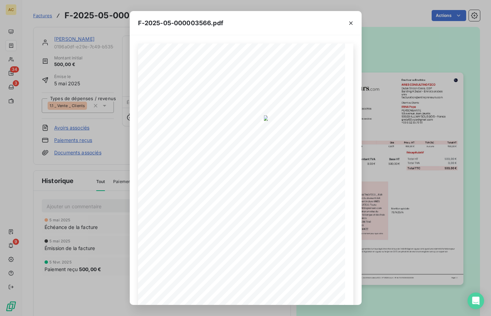
click at [96, 206] on div "F-2025-05-000003566.pdf 500,00 € 0,00 € 500,00 € Émetteur ou Émettrice ARIES CO…" at bounding box center [245, 158] width 491 height 316
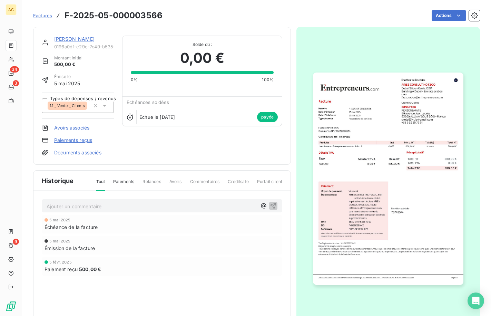
click at [49, 17] on span "Factures" at bounding box center [42, 16] width 19 height 6
click at [58, 39] on link "IRINA Popa" at bounding box center [74, 39] width 40 height 6
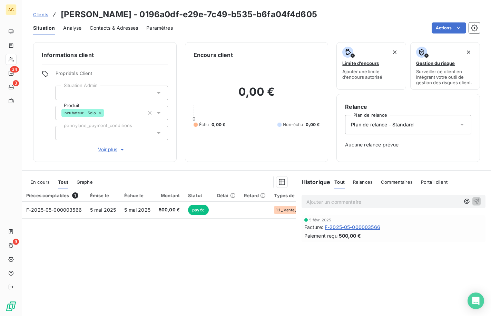
click at [45, 17] on span "Clients" at bounding box center [40, 15] width 15 height 6
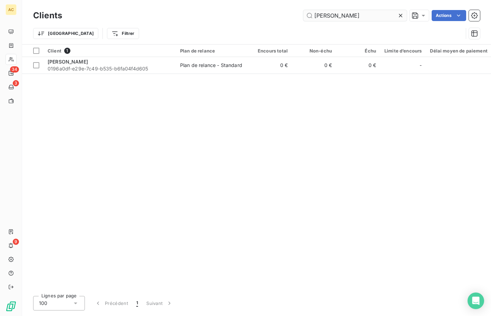
drag, startPoint x: 328, startPoint y: 16, endPoint x: 305, endPoint y: 17, distance: 23.5
click at [305, 17] on input "irina" at bounding box center [355, 15] width 104 height 11
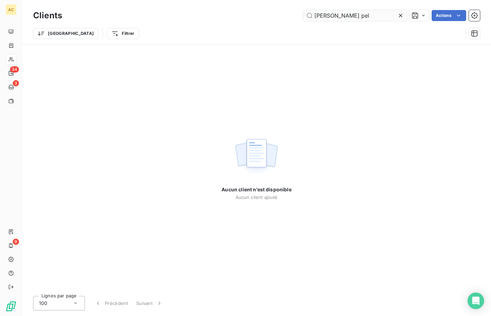
click at [321, 17] on input "stephane pel" at bounding box center [355, 15] width 104 height 11
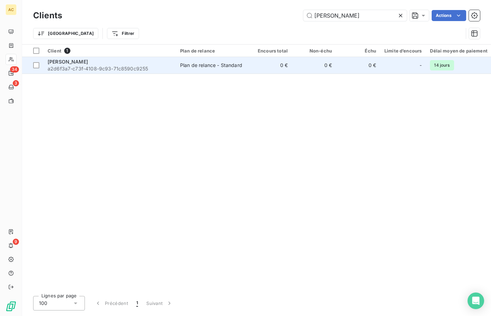
type input "stéphane pel"
click at [175, 62] on td "Stéphane PELTIER a2d6f3a7-c73f-4108-9c93-71c8590c9255" at bounding box center [110, 65] width 133 height 17
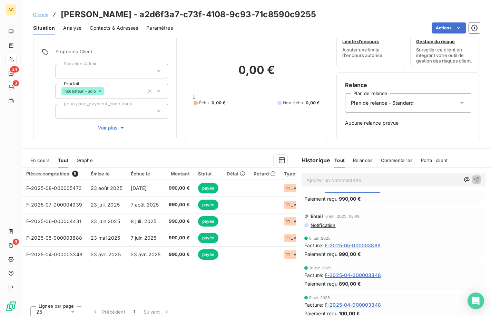
scroll to position [27, 0]
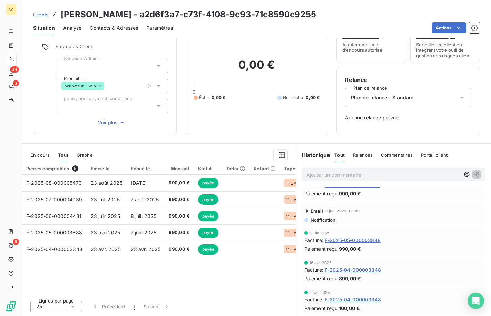
click at [42, 15] on span "Clients" at bounding box center [40, 15] width 15 height 6
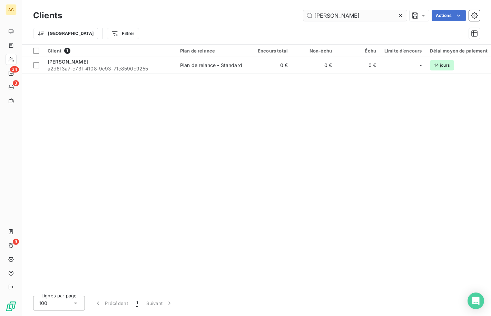
drag, startPoint x: 356, startPoint y: 17, endPoint x: 315, endPoint y: 12, distance: 41.4
click at [315, 12] on input "stéphane pel" at bounding box center [355, 15] width 104 height 11
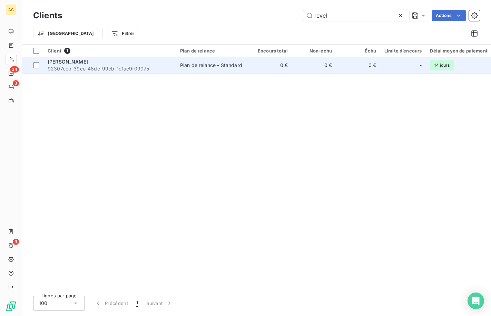
type input "revel"
click at [228, 69] on td "Plan de relance - Standard" at bounding box center [212, 65] width 72 height 17
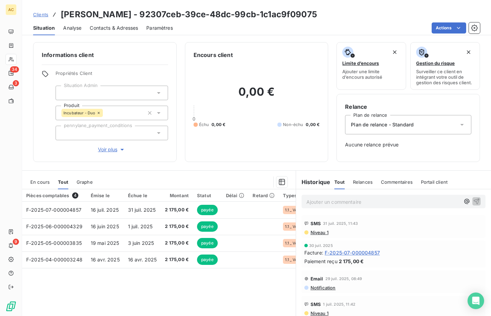
scroll to position [17, 0]
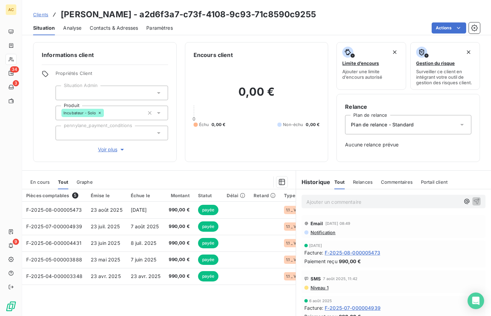
click at [83, 183] on span "Graphe" at bounding box center [85, 182] width 16 height 6
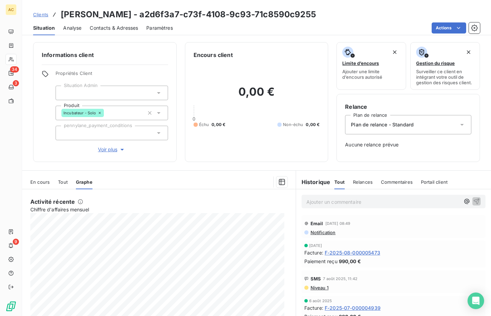
scroll to position [20, 0]
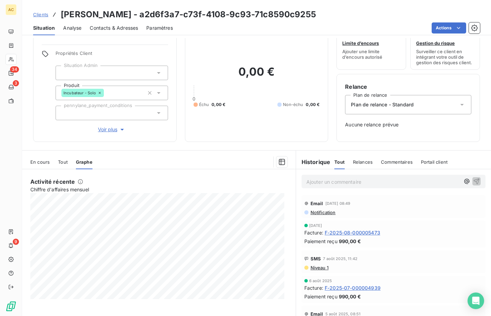
click at [44, 163] on span "En cours" at bounding box center [39, 162] width 19 height 6
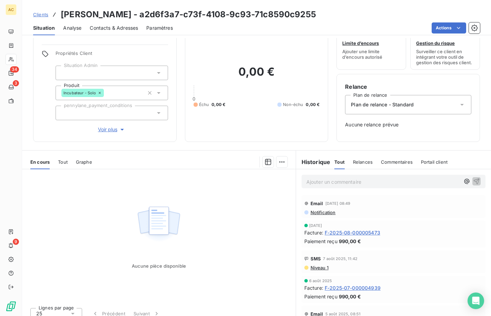
click at [65, 164] on span "Tout" at bounding box center [63, 162] width 10 height 6
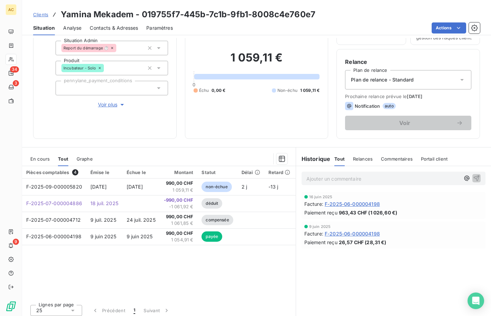
scroll to position [49, 0]
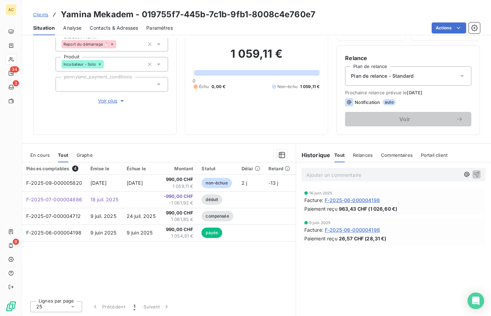
click at [42, 16] on span "Clients" at bounding box center [40, 15] width 15 height 6
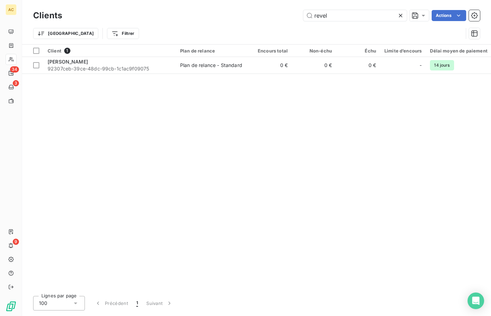
drag, startPoint x: 334, startPoint y: 18, endPoint x: 300, endPoint y: 17, distance: 33.9
click at [300, 17] on div "revel Actions" at bounding box center [275, 15] width 410 height 11
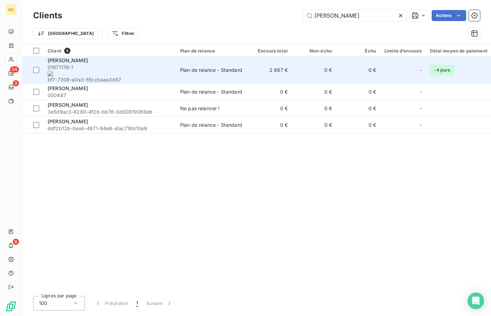
type input "gregor"
click at [138, 65] on span "01971176-1 bf7-7308-a0a3-55ccbaaa3d87" at bounding box center [110, 73] width 124 height 19
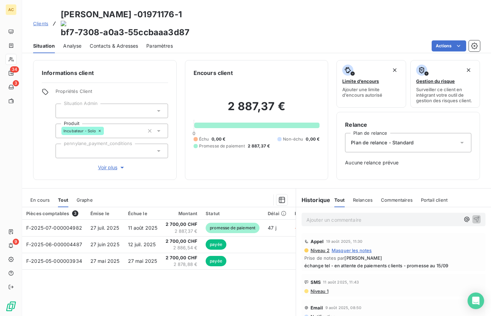
click at [44, 21] on span "Clients" at bounding box center [40, 24] width 15 height 6
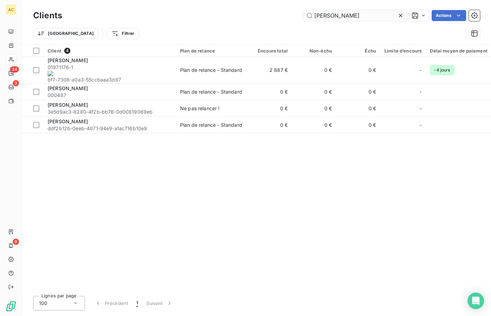
drag, startPoint x: 337, startPoint y: 15, endPoint x: 317, endPoint y: 16, distance: 19.7
click at [317, 16] on input "gregor" at bounding box center [355, 15] width 104 height 11
type input "g"
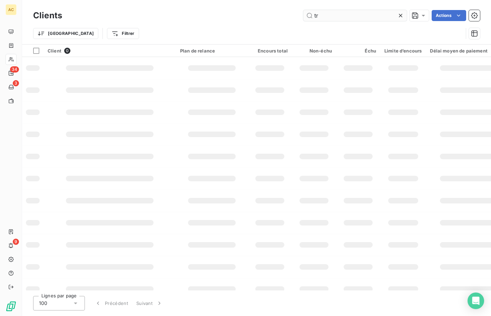
type input "t"
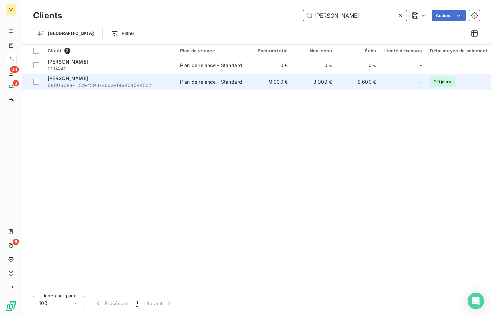
type input "olivier p"
click at [80, 80] on span "Olivier Pattingre" at bounding box center [68, 78] width 40 height 6
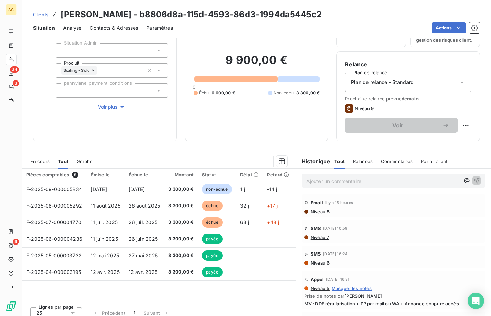
scroll to position [49, 0]
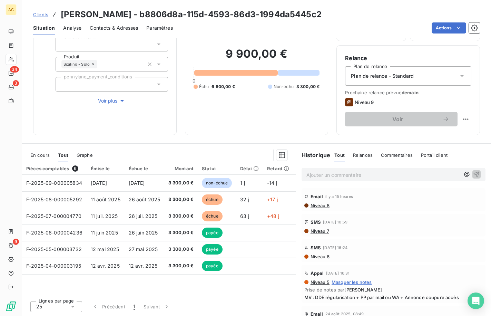
click at [109, 99] on span "Voir plus" at bounding box center [112, 100] width 28 height 7
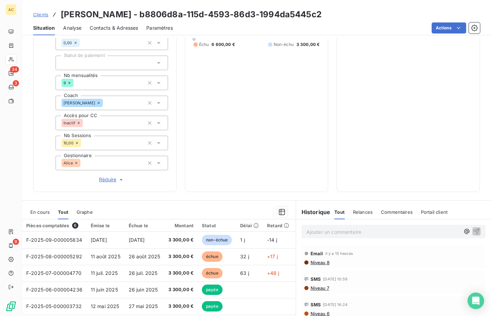
scroll to position [223, 0]
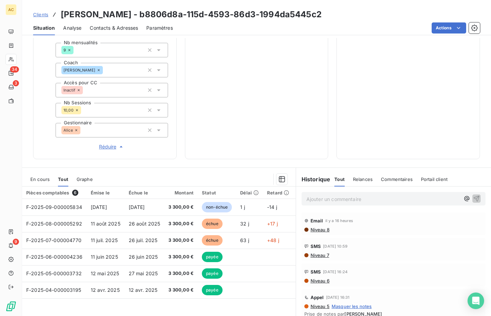
click at [43, 16] on span "Clients" at bounding box center [40, 15] width 15 height 6
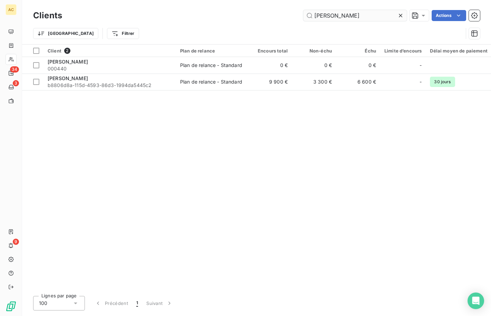
drag, startPoint x: 334, startPoint y: 18, endPoint x: 313, endPoint y: 18, distance: 21.1
click at [313, 18] on input "olivier p" at bounding box center [355, 15] width 104 height 11
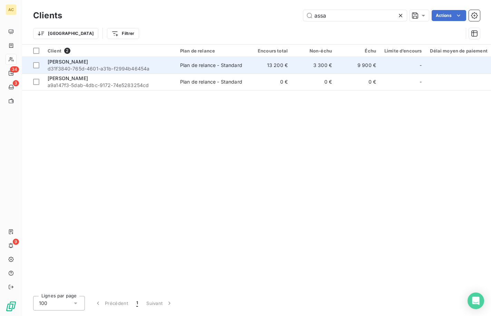
type input "assa"
click at [127, 63] on div "Assa Sacko" at bounding box center [110, 61] width 124 height 7
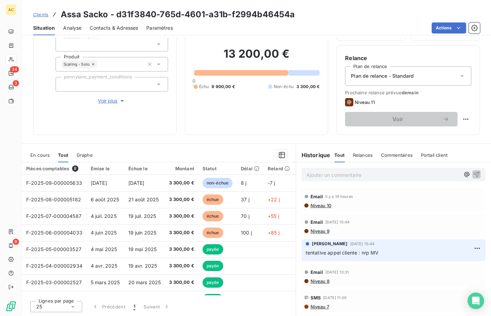
scroll to position [15, 0]
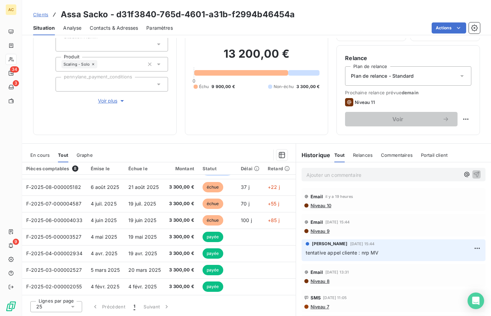
click at [38, 14] on span "Clients" at bounding box center [40, 15] width 15 height 6
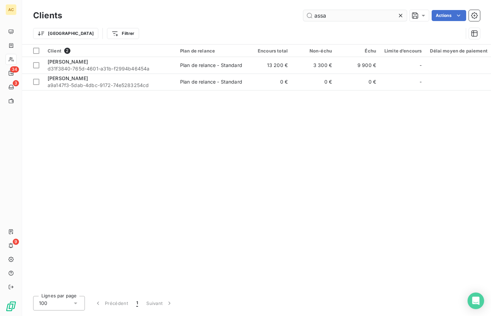
click at [340, 18] on input "assa" at bounding box center [355, 15] width 104 height 11
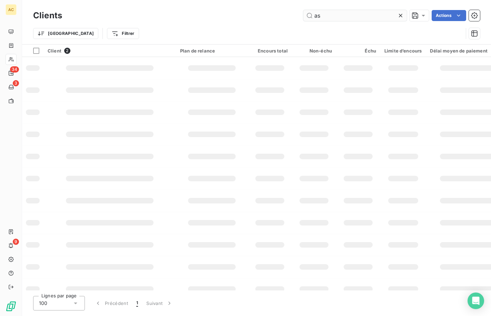
type input "a"
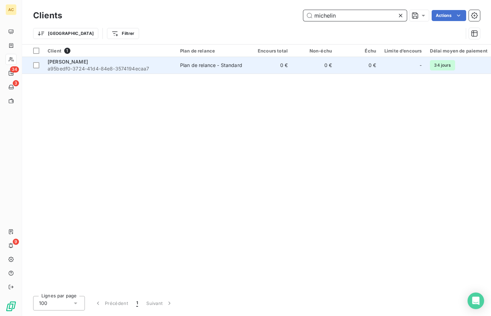
type input "michelin"
click at [158, 68] on span "a95bedf0-3724-41d4-84e8-3574194ecaa7" at bounding box center [110, 68] width 124 height 7
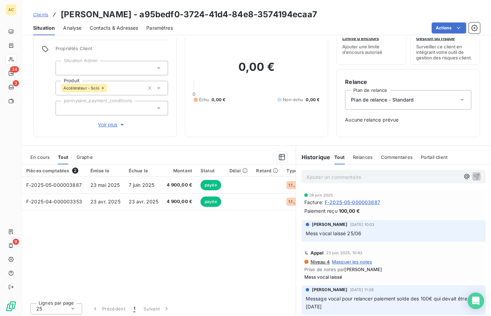
scroll to position [27, 0]
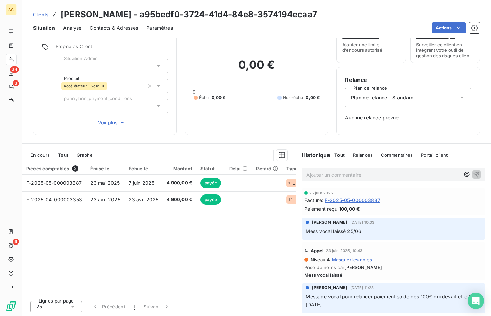
click at [117, 124] on span "Voir plus" at bounding box center [112, 122] width 28 height 7
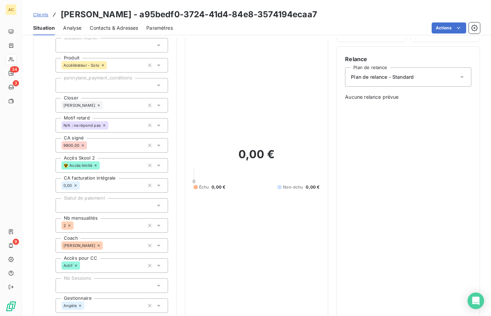
scroll to position [0, 0]
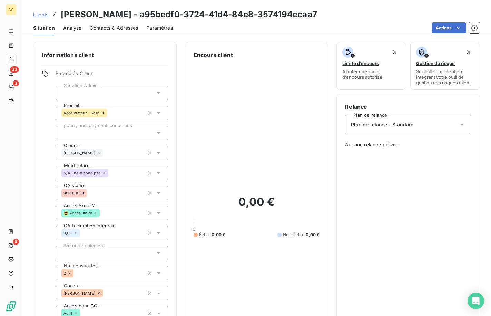
drag, startPoint x: 64, startPoint y: 14, endPoint x: 98, endPoint y: 14, distance: 34.2
click at [98, 14] on h3 "Charlotte Michelin - a95bedf0-3724-41d4-84e8-3574194ecaa7" at bounding box center [189, 14] width 257 height 12
drag, startPoint x: 62, startPoint y: 14, endPoint x: 135, endPoint y: 15, distance: 72.5
click at [135, 15] on h3 "Charlotte Michelin - a95bedf0-3724-41d4-84e8-3574194ecaa7" at bounding box center [189, 14] width 257 height 12
copy h3 "Charlotte Michelin"
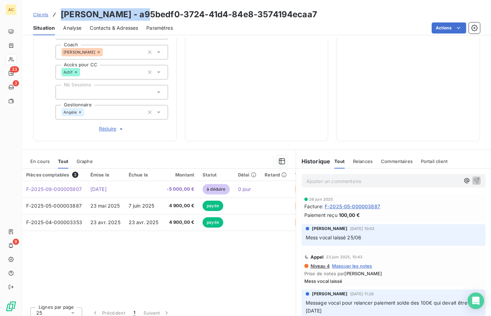
scroll to position [247, 0]
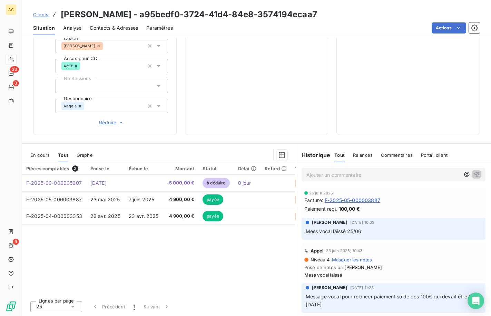
click at [318, 176] on p "Ajouter un commentaire ﻿" at bounding box center [384, 175] width 154 height 9
click at [349, 172] on span "sortie de programmé avec remboursement de 5k" at bounding box center [363, 174] width 113 height 6
drag, startPoint x: 355, startPoint y: 175, endPoint x: 302, endPoint y: 169, distance: 53.1
click at [302, 169] on div "sortie de programme avec remboursement de 5k" at bounding box center [394, 174] width 184 height 13
click at [428, 175] on p "arret anticipé avec remboursement de 5k" at bounding box center [384, 175] width 154 height 8
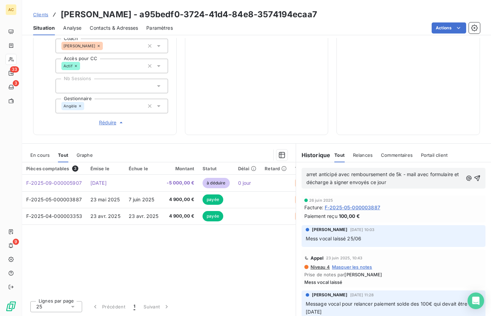
click at [371, 183] on span "arret anticipé avec remboursement de 5k - mail avec formulaire et décharge à si…" at bounding box center [384, 178] width 154 height 14
click at [313, 174] on span "arret anticipé avec remboursement de 5k - mail avec formulaire et décharge à si…" at bounding box center [384, 178] width 154 height 14
click at [405, 182] on p "arrêt anticipé avec remboursement de 5k - mail avec formulaire et décharge à si…" at bounding box center [385, 179] width 156 height 16
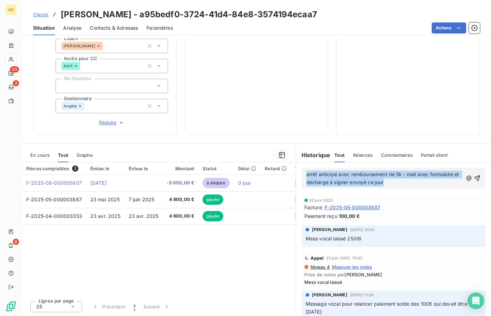
drag, startPoint x: 391, startPoint y: 184, endPoint x: 302, endPoint y: 172, distance: 89.9
click at [302, 172] on div "arrêt anticipé avec remboursement de 5k - mail avec formulaire et décharge à si…" at bounding box center [394, 178] width 184 height 21
copy span "arrêt anticipé avec remboursement de 5k - mail avec formulaire et décharge à si…"
click at [405, 183] on p "arrêt anticipé avec remboursement de 5k - mail avec formulaire et décharge à si…" at bounding box center [385, 179] width 156 height 16
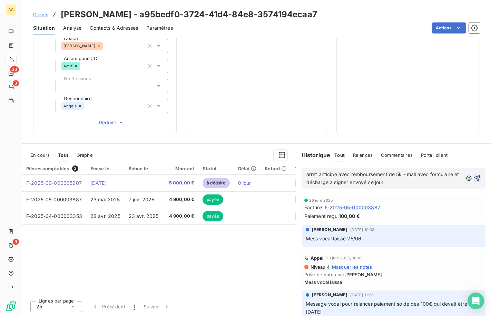
click at [474, 176] on icon "button" at bounding box center [477, 178] width 7 height 7
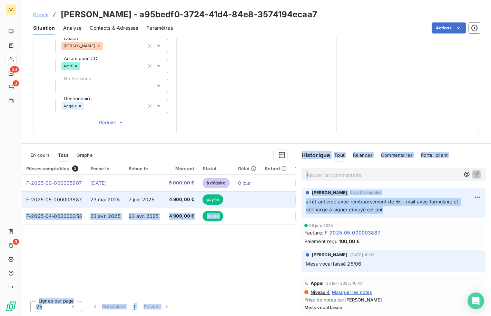
drag, startPoint x: 384, startPoint y: 209, endPoint x: 290, endPoint y: 200, distance: 94.6
click at [290, 200] on div "En cours Tout Graphe Pièces comptables 3 Émise le Échue le Montant Statut Délai…" at bounding box center [256, 229] width 469 height 173
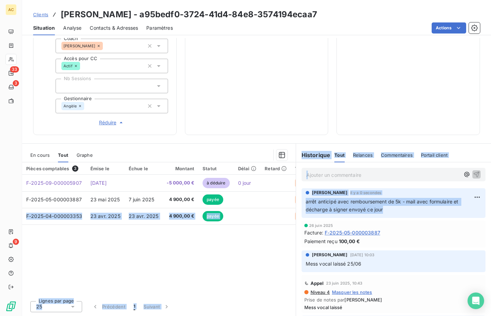
click at [322, 206] on span "arrêt anticipé avec remboursement de 5k - mail avec formulaire et décharge à si…" at bounding box center [383, 206] width 154 height 14
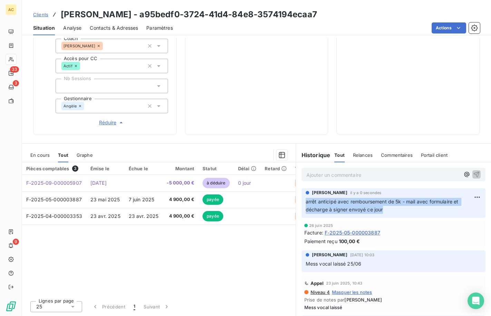
drag, startPoint x: 311, startPoint y: 202, endPoint x: 384, endPoint y: 210, distance: 72.9
click at [385, 211] on div "Angèle GAUDIN il y a 0 secondes arrêt anticipé avec remboursement de 5k - mail …" at bounding box center [394, 203] width 184 height 30
click at [107, 29] on span "Contacts & Adresses" at bounding box center [114, 28] width 48 height 7
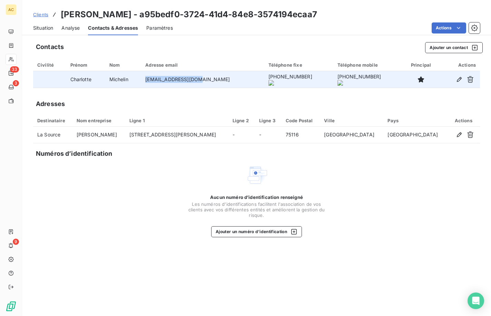
drag, startPoint x: 193, startPoint y: 81, endPoint x: 152, endPoint y: 81, distance: 41.8
click at [152, 81] on td "contact@potencia.fr" at bounding box center [202, 79] width 123 height 17
copy td "contact@potencia.fr"
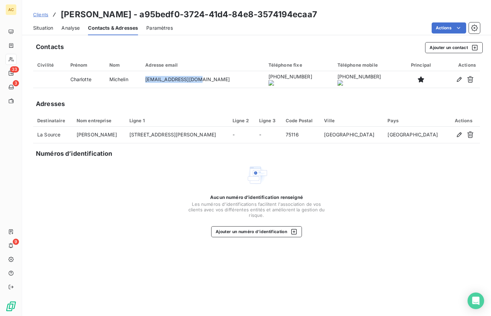
click at [46, 30] on span "Situation" at bounding box center [43, 28] width 20 height 7
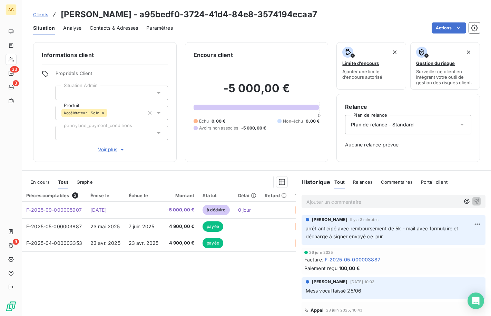
click at [377, 234] on span "arrêt anticipé avec remboursement de 5k - mail avec formulaire et décharge à si…" at bounding box center [383, 232] width 154 height 14
drag, startPoint x: 380, startPoint y: 238, endPoint x: 307, endPoint y: 228, distance: 73.8
click at [307, 228] on p "arrêt anticipé avec remboursement de 5k - mail avec formulaire et décharge à si…" at bounding box center [394, 233] width 176 height 16
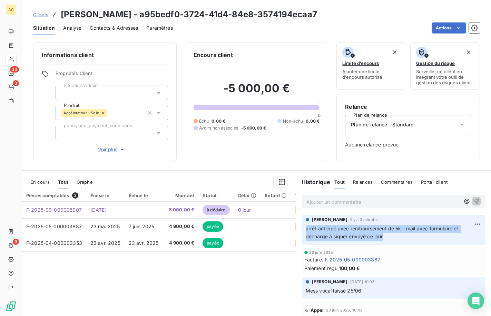
drag, startPoint x: 303, startPoint y: 228, endPoint x: 380, endPoint y: 235, distance: 76.7
click at [380, 235] on span "arrêt anticipé avec remboursement de 5k - mail avec formulaire et décharge à si…" at bounding box center [383, 232] width 154 height 14
copy span "arrêt anticipé avec remboursement de 5k - mail avec formulaire et décharge à si…"
click at [40, 17] on link "Clients" at bounding box center [40, 14] width 15 height 7
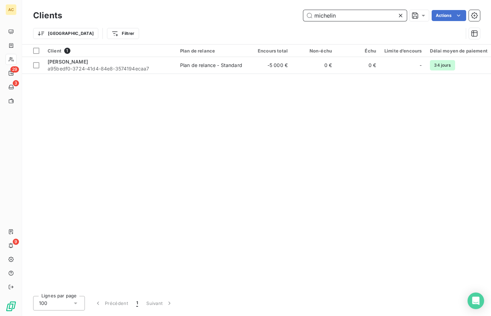
drag, startPoint x: 327, startPoint y: 19, endPoint x: 306, endPoint y: 16, distance: 21.6
click at [306, 16] on input "michelin" at bounding box center [355, 15] width 104 height 11
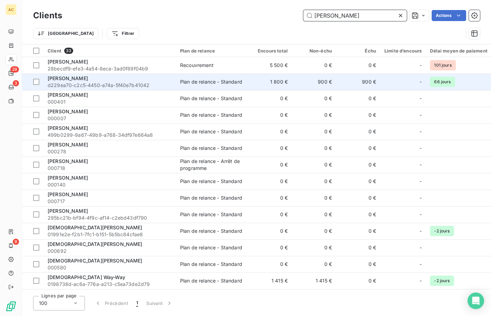
type input "chris"
click at [138, 83] on span "d229ea70-c2c5-4450-a74a-5f40e7b41042" at bounding box center [110, 85] width 124 height 7
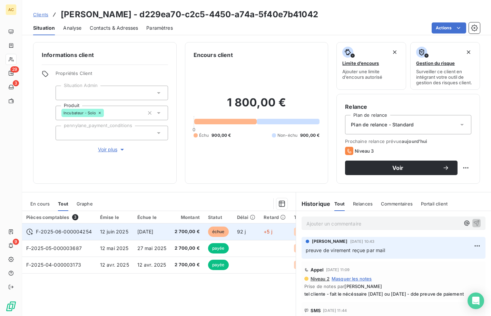
click at [102, 234] on span "12 juin 2025" at bounding box center [114, 232] width 28 height 6
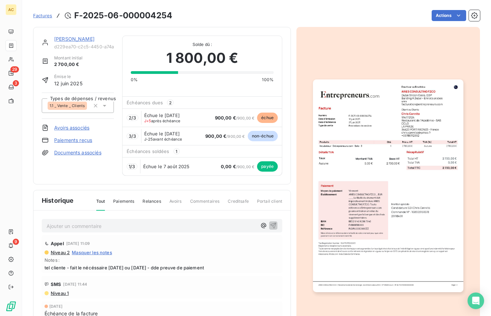
click at [88, 152] on link "Documents associés" at bounding box center [77, 152] width 47 height 7
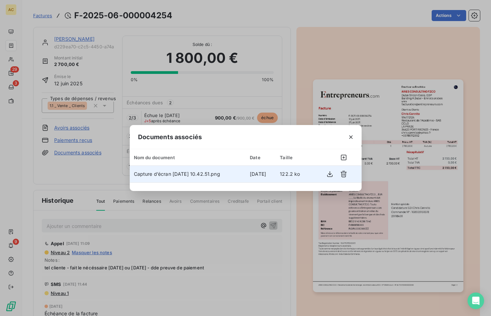
click at [173, 176] on span "Capture d’écran 2025-09-11 à 10.42.51.png" at bounding box center [177, 174] width 86 height 6
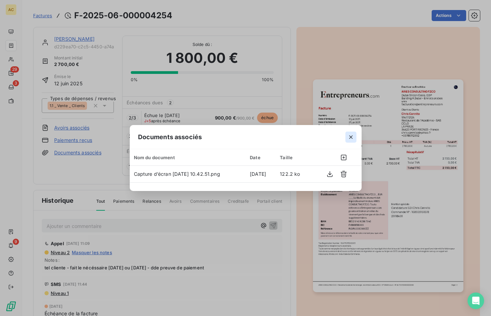
click at [350, 137] on icon "button" at bounding box center [351, 137] width 7 height 7
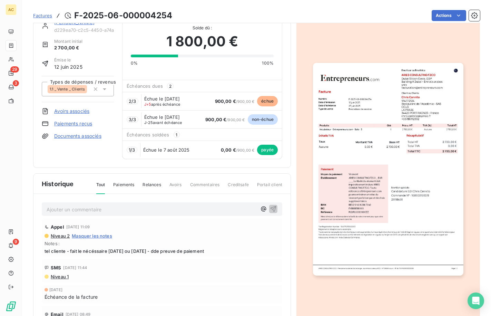
scroll to position [31, 0]
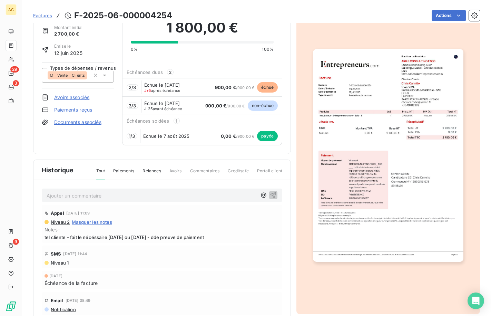
click at [90, 122] on link "Documents associés" at bounding box center [77, 122] width 47 height 7
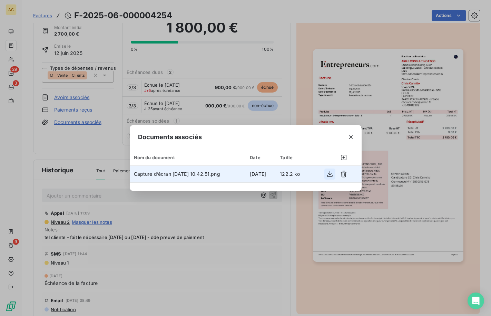
click at [328, 175] on icon "button" at bounding box center [330, 174] width 7 height 7
click at [350, 139] on icon "button" at bounding box center [351, 137] width 7 height 7
click at [350, 139] on img "button" at bounding box center [388, 155] width 150 height 212
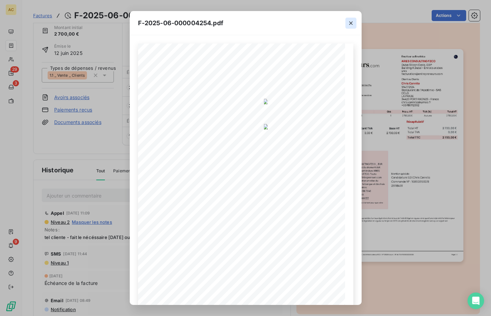
click at [351, 20] on icon "button" at bounding box center [351, 23] width 7 height 7
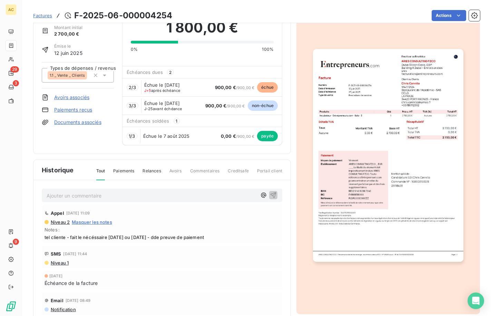
click at [49, 16] on span "Factures" at bounding box center [42, 16] width 19 height 6
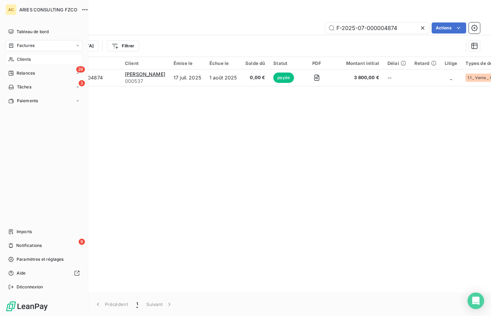
click at [19, 57] on span "Clients" at bounding box center [24, 59] width 14 height 6
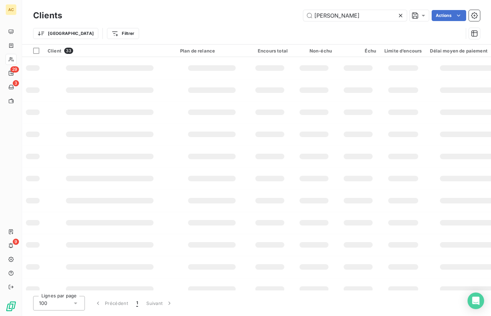
drag, startPoint x: 352, startPoint y: 19, endPoint x: 402, endPoint y: 56, distance: 62.1
click at [306, 18] on input "chris" at bounding box center [355, 15] width 104 height 11
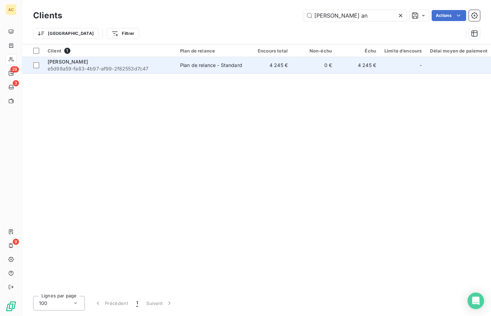
type input "eric an"
click at [128, 66] on span "e5d98a59-fa83-4b97-af99-2f82553d7c47" at bounding box center [110, 68] width 124 height 7
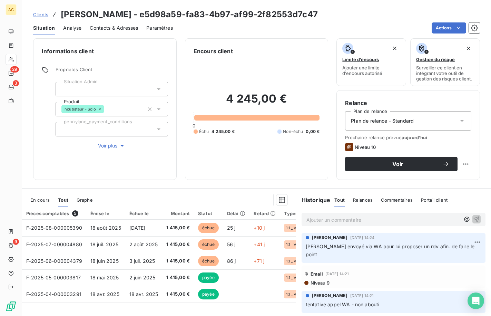
scroll to position [12, 0]
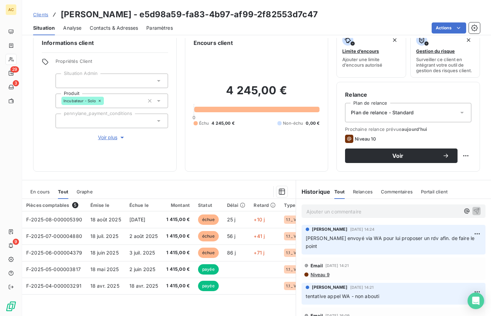
click at [311, 209] on p "Ajouter un commentaire ﻿" at bounding box center [384, 211] width 154 height 9
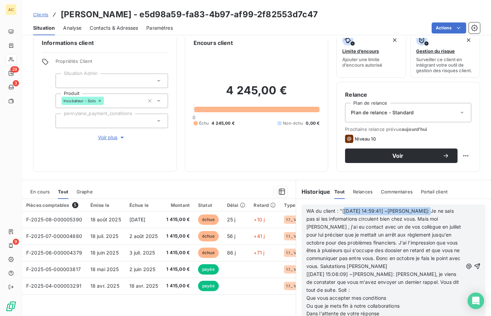
drag, startPoint x: 422, startPoint y: 212, endPoint x: 340, endPoint y: 211, distance: 81.1
click at [340, 211] on span "WA du client : "[10/09/2025 14:59:41] ~ANDY Eric: Je ne sais pas si les informa…" at bounding box center [385, 238] width 156 height 61
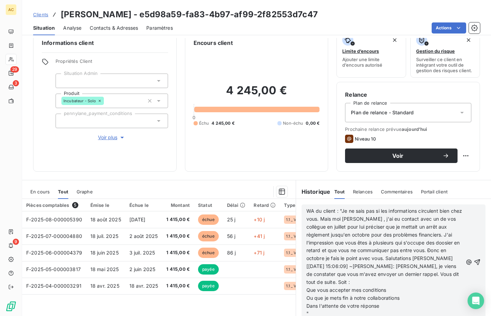
scroll to position [68, 0]
drag, startPoint x: 388, startPoint y: 275, endPoint x: 302, endPoint y: 275, distance: 86.0
click at [302, 275] on div "WA du client : "Je ne sais pas si les informations circulent bien chez vous. Ma…" at bounding box center [394, 261] width 184 height 115
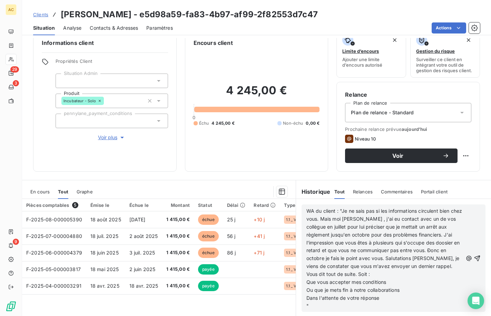
scroll to position [156, 0]
click at [327, 305] on p """ at bounding box center [385, 306] width 156 height 8
click at [474, 253] on icon "button" at bounding box center [477, 254] width 7 height 7
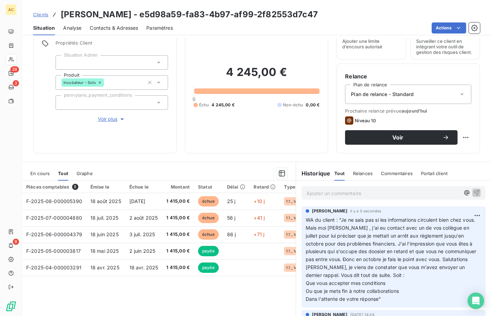
scroll to position [49, 0]
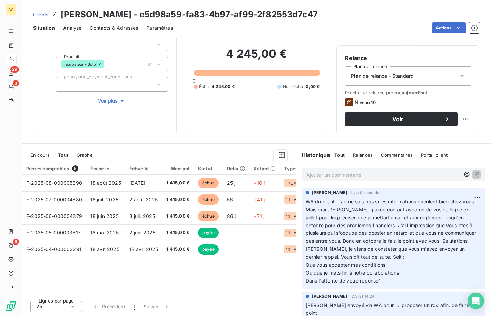
click at [116, 28] on span "Contacts & Adresses" at bounding box center [114, 28] width 48 height 7
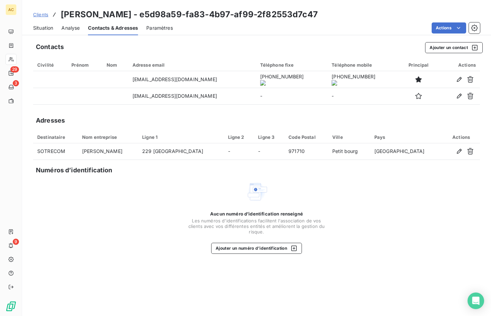
click at [41, 29] on span "Situation" at bounding box center [43, 28] width 20 height 7
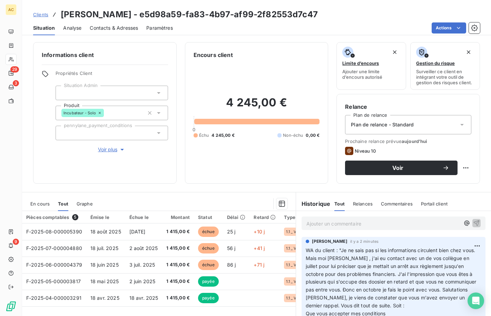
click at [339, 225] on p "Ajouter un commentaire ﻿" at bounding box center [384, 223] width 154 height 9
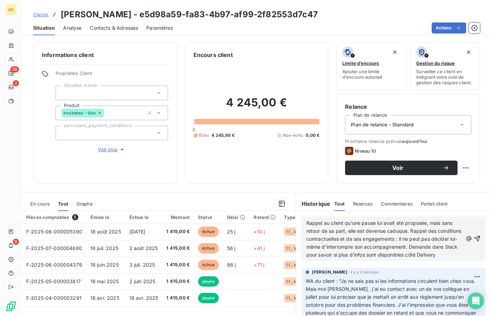
click at [424, 224] on span "Rappel au client qu’une pause lui avait été proposée, mais sans retour de sa pa…" at bounding box center [385, 239] width 157 height 38
click at [386, 256] on span "Rappel au client qu’une pause lui avait été proposée en juillet, mais sans reto…" at bounding box center [385, 239] width 156 height 38
drag, startPoint x: 358, startPoint y: 265, endPoint x: 321, endPoint y: 259, distance: 37.4
click at [321, 259] on p "Rappel au client qu’une pause lui avait été proposée en juillet, mais sans reto…" at bounding box center [385, 238] width 156 height 39
click at [474, 242] on icon "button" at bounding box center [477, 238] width 7 height 7
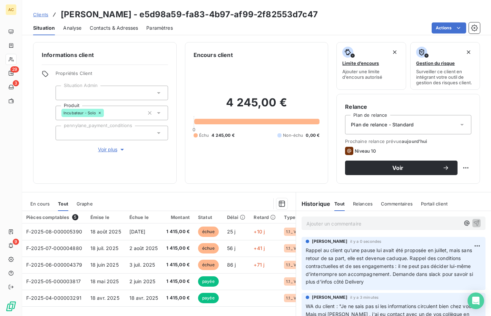
click at [106, 151] on span "Voir plus" at bounding box center [112, 149] width 28 height 7
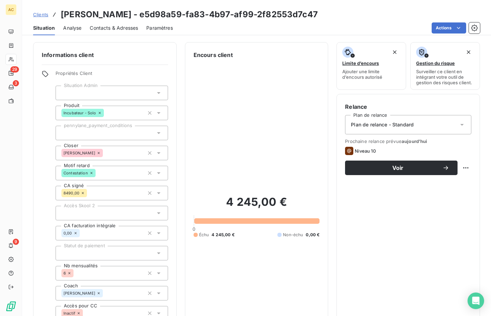
click at [38, 16] on span "Clients" at bounding box center [40, 15] width 15 height 6
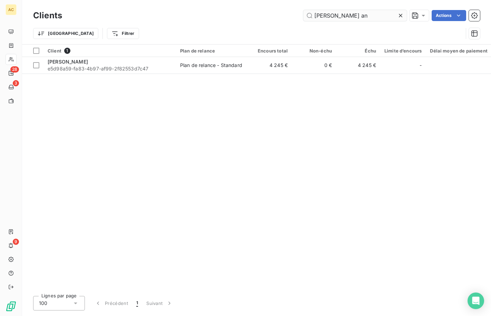
drag, startPoint x: 340, startPoint y: 17, endPoint x: 309, endPoint y: 18, distance: 31.1
click at [309, 18] on input "eric an" at bounding box center [355, 15] width 104 height 11
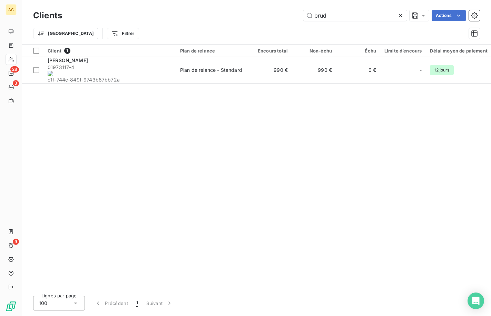
click at [146, 196] on div "Client 1 Plan de relance Encours total Non-échu Échu Limite d’encours Délai moy…" at bounding box center [256, 168] width 469 height 246
drag, startPoint x: 337, startPoint y: 15, endPoint x: 313, endPoint y: 15, distance: 24.5
click at [313, 15] on input "brud" at bounding box center [355, 15] width 104 height 11
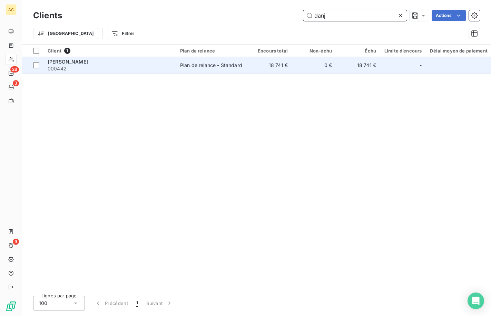
type input "danj"
click at [116, 65] on span "000442" at bounding box center [110, 68] width 124 height 7
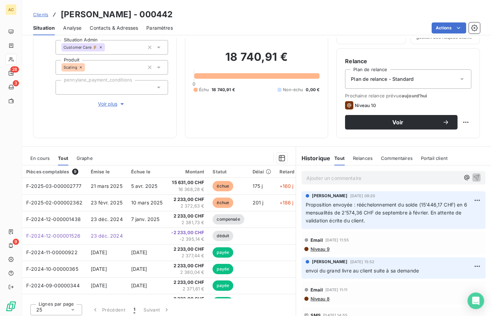
scroll to position [49, 0]
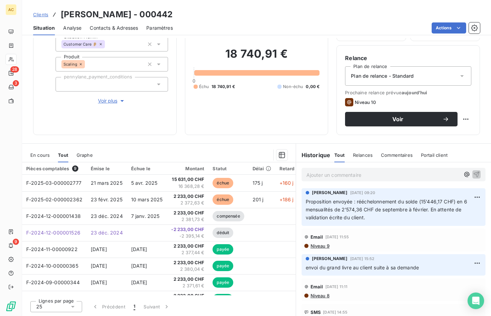
click at [121, 29] on span "Contacts & Adresses" at bounding box center [114, 28] width 48 height 7
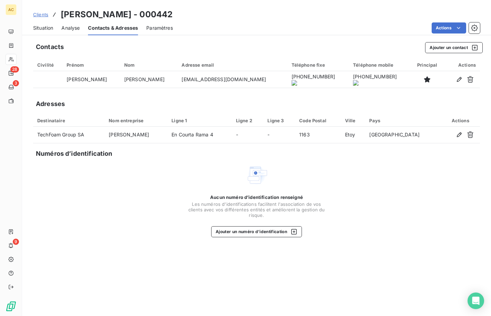
click at [45, 16] on span "Clients" at bounding box center [40, 15] width 15 height 6
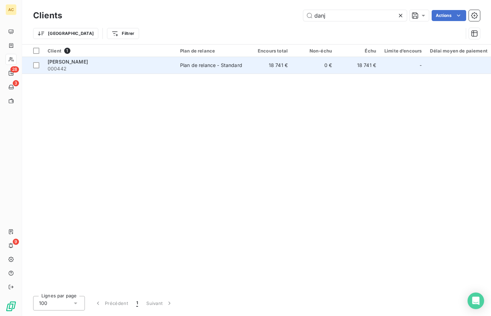
click at [66, 62] on span "Arnaud Danjean" at bounding box center [68, 62] width 40 height 6
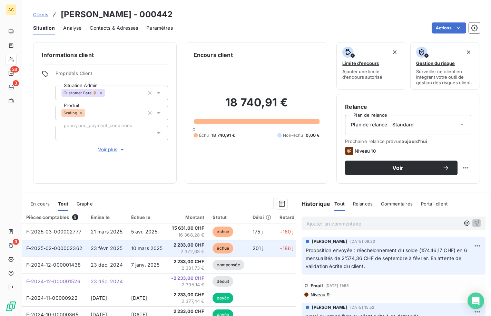
click at [186, 252] on span "2 372,63 €" at bounding box center [187, 251] width 33 height 7
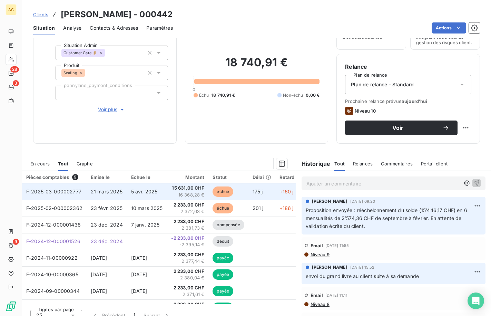
scroll to position [30, 0]
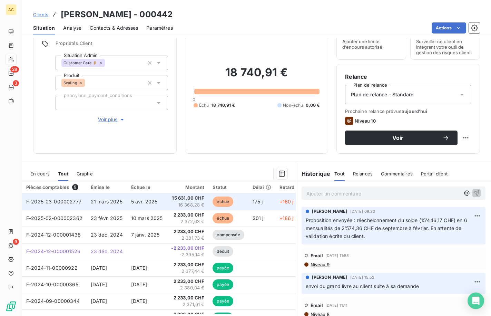
click at [186, 205] on span "16 368,28 €" at bounding box center [187, 205] width 33 height 7
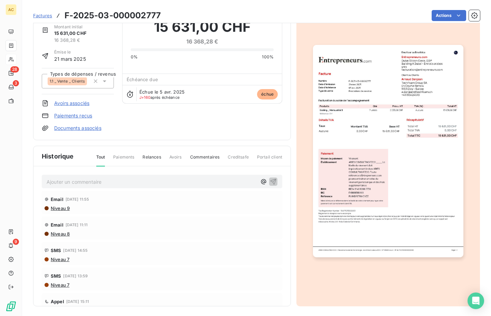
scroll to position [33, 0]
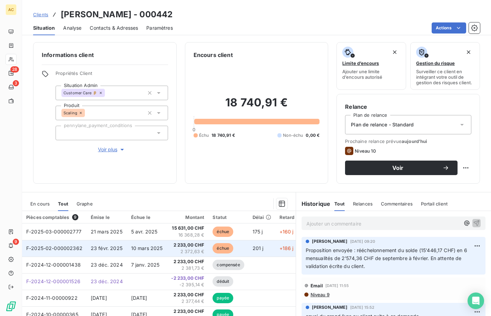
click at [151, 247] on span "10 mars 2025" at bounding box center [147, 248] width 32 height 6
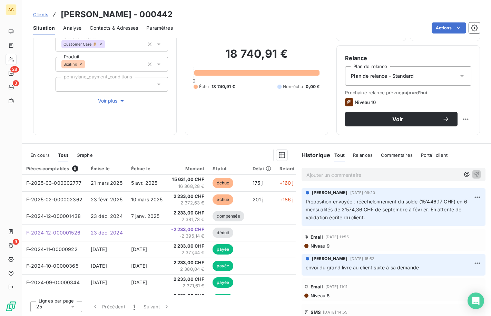
click at [114, 28] on span "Contacts & Adresses" at bounding box center [114, 28] width 48 height 7
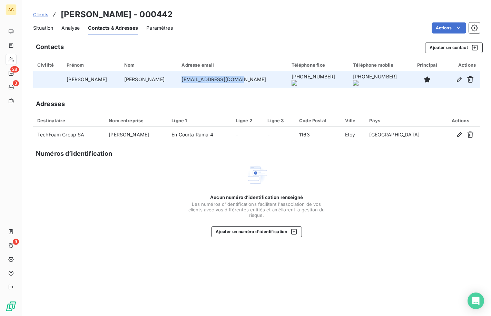
drag, startPoint x: 146, startPoint y: 80, endPoint x: 215, endPoint y: 78, distance: 68.7
click at [217, 78] on td "a.danjean@techfoam.ch" at bounding box center [232, 79] width 110 height 17
copy td "a.danjean@techfoam.ch"
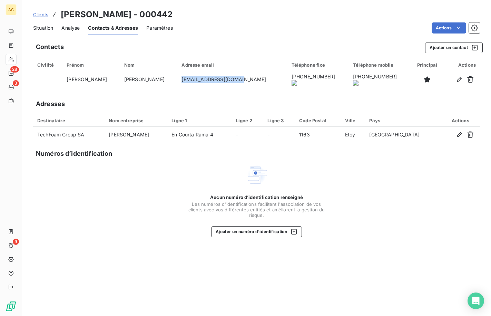
click at [42, 28] on span "Situation" at bounding box center [43, 28] width 20 height 7
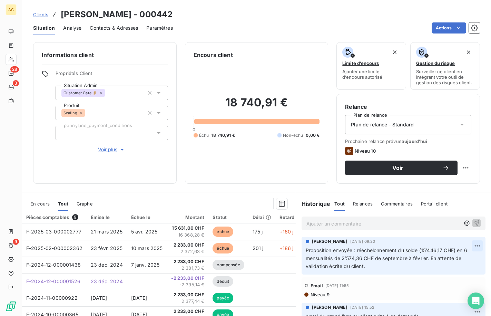
click at [468, 245] on html "AC 28 3 9 Clients Arnaud Danjean - 000442 Situation Analyse Contacts & Adresses…" at bounding box center [245, 158] width 491 height 316
click at [449, 258] on div "Editer" at bounding box center [450, 261] width 39 height 11
drag, startPoint x: 418, startPoint y: 250, endPoint x: 459, endPoint y: 250, distance: 40.7
click at [413, 255] on span "Proposition envoyée : rééchelonnement du solde (15’446,17 CHF) en 6 mensualités…" at bounding box center [387, 258] width 163 height 22
click at [450, 250] on span "Proposition envoyée : rééchelonnement du solde (15’446,17 CHF) en 6 mensualités…" at bounding box center [387, 258] width 163 height 22
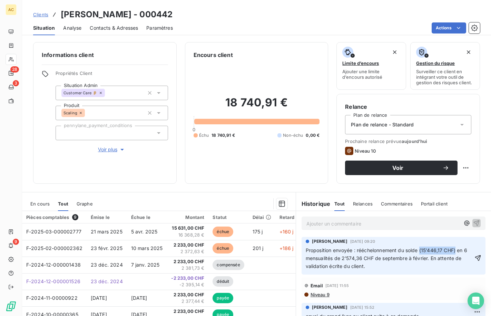
drag, startPoint x: 452, startPoint y: 251, endPoint x: 418, endPoint y: 252, distance: 33.9
click at [418, 252] on span "Proposition envoyée : rééchelonnement du solde (15’446,17 CHF) en 6 mensualités…" at bounding box center [387, 258] width 163 height 22
drag, startPoint x: 397, startPoint y: 258, endPoint x: 351, endPoint y: 260, distance: 46.0
click at [351, 260] on span "Proposition envoyée : rééchelonnement du solde en 6 mensualités de 2’574,36 CHF…" at bounding box center [389, 258] width 167 height 22
click at [347, 257] on span "Proposition envoyée : rééchelonnement du solde en 6 mensualités de 2’574,36 CHF…" at bounding box center [389, 258] width 167 height 22
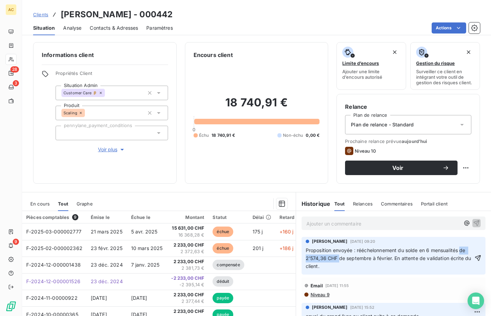
drag, startPoint x: 343, startPoint y: 258, endPoint x: 303, endPoint y: 256, distance: 40.1
click at [306, 256] on span "Proposition envoyée : rééchelonnement du solde en 6 mensualités de 2’574,36 CHF…" at bounding box center [389, 258] width 167 height 22
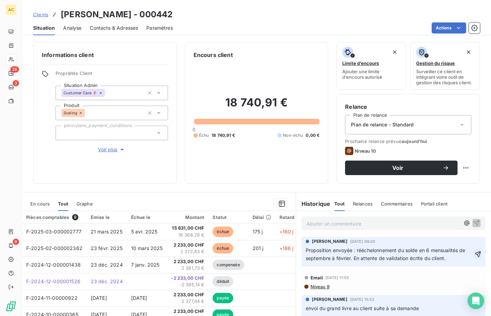
click at [475, 254] on icon "button" at bounding box center [478, 254] width 7 height 7
click at [106, 148] on span "Voir plus" at bounding box center [112, 149] width 28 height 7
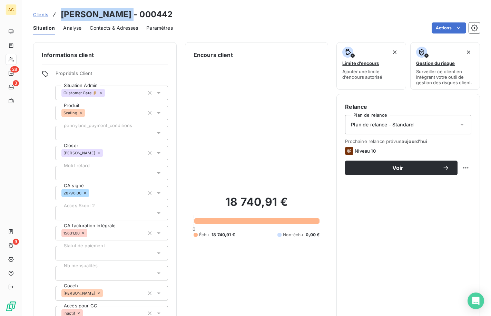
drag, startPoint x: 60, startPoint y: 16, endPoint x: 124, endPoint y: 14, distance: 64.2
click at [124, 14] on div "Clients Arnaud Danjean - 000442" at bounding box center [102, 14] width 139 height 12
click at [124, 45] on div "Informations client Propriétés Client Situation Admin Customer Care 👂🏼 Produit …" at bounding box center [105, 212] width 144 height 340
drag, startPoint x: 62, startPoint y: 13, endPoint x: 126, endPoint y: 11, distance: 63.9
click at [126, 11] on h3 "Arnaud Danjean - 000442" at bounding box center [117, 14] width 112 height 12
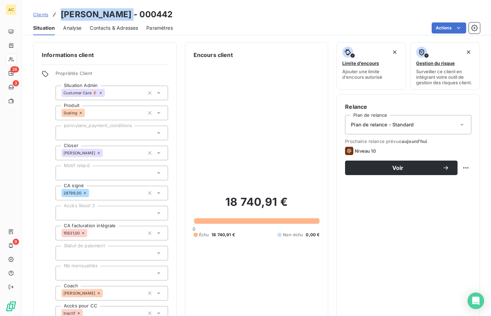
copy h3 "Arnaud Danjean"
click at [50, 28] on span "Situation" at bounding box center [44, 28] width 22 height 7
click at [40, 14] on span "Clients" at bounding box center [40, 15] width 15 height 6
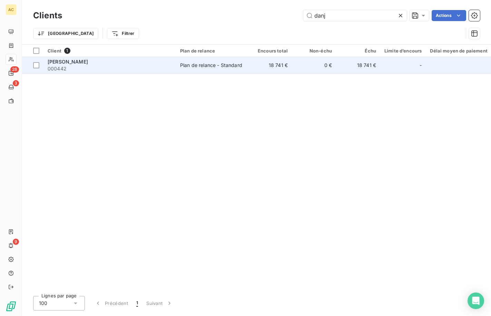
click at [201, 65] on div "Plan de relance - Standard" at bounding box center [211, 65] width 62 height 7
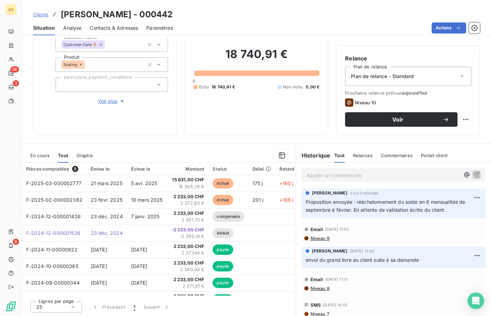
scroll to position [49, 0]
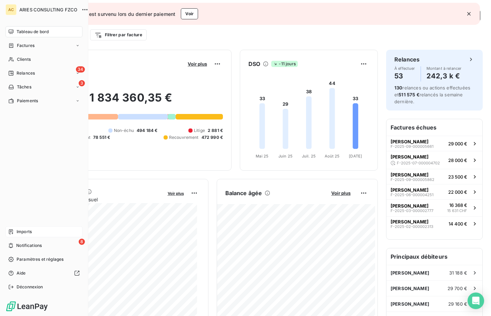
click at [31, 235] on div "Imports" at bounding box center [44, 231] width 77 height 11
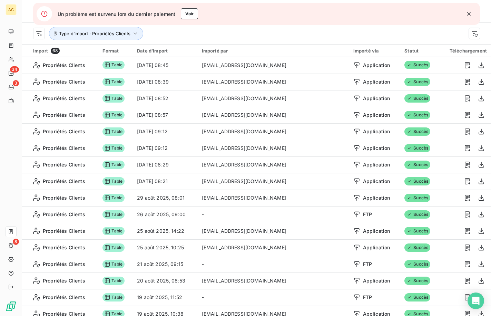
click at [471, 14] on icon "button" at bounding box center [469, 13] width 7 height 7
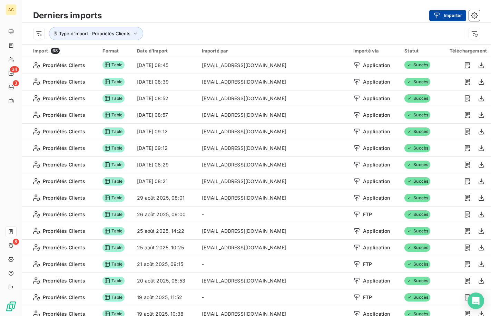
click at [441, 16] on div "button" at bounding box center [439, 15] width 10 height 7
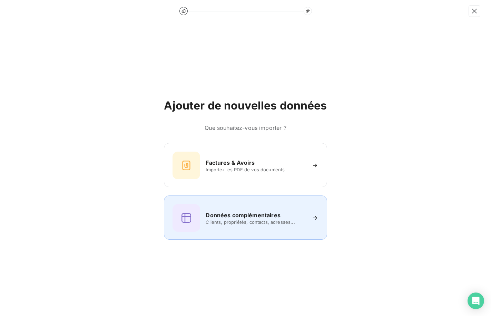
click at [213, 217] on h6 "Données complémentaires" at bounding box center [243, 215] width 75 height 8
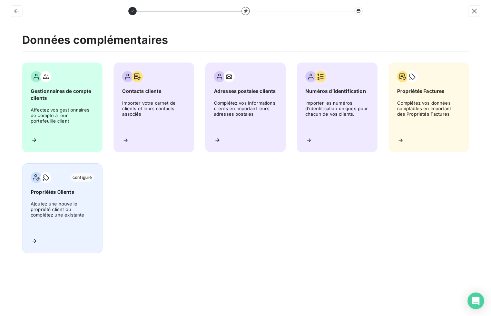
click at [42, 209] on span "Ajoutez une nouvelle propriété client ou complétez une existante" at bounding box center [62, 216] width 63 height 31
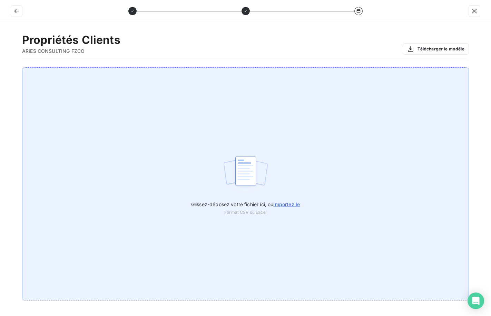
click at [289, 207] on span "importez le" at bounding box center [286, 204] width 27 height 6
click at [0, 68] on input "Glissez-déposez votre fichier ici, ou importez le" at bounding box center [0, 67] width 0 height 0
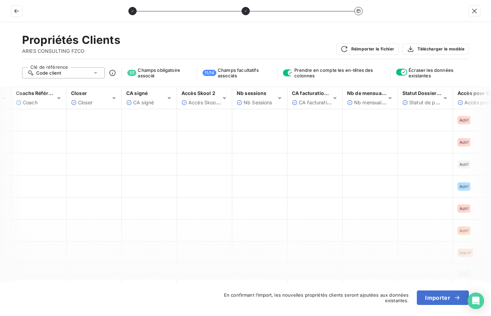
scroll to position [0, 227]
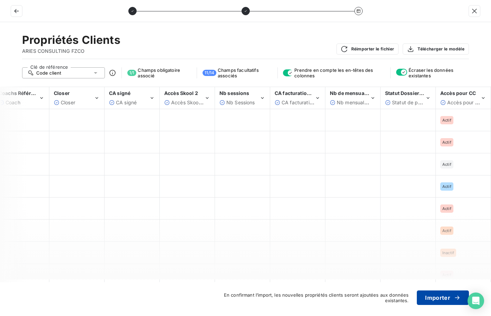
click at [445, 297] on button "Importer" at bounding box center [443, 297] width 52 height 15
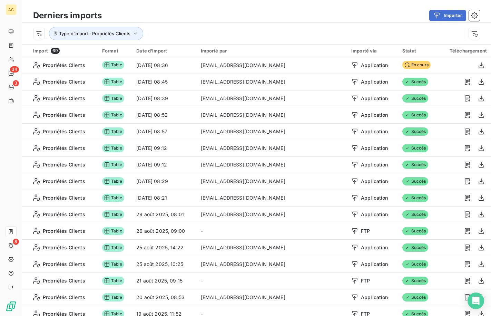
click at [251, 31] on div "Type d’import : Propriétés Clients" at bounding box center [248, 33] width 430 height 13
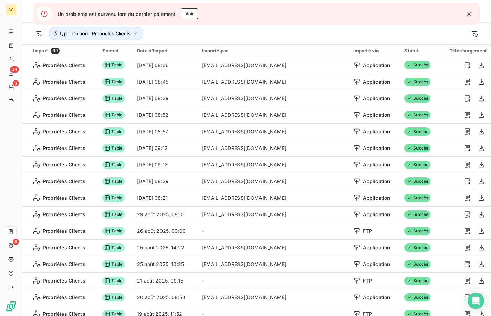
click at [470, 14] on icon "button" at bounding box center [469, 13] width 7 height 7
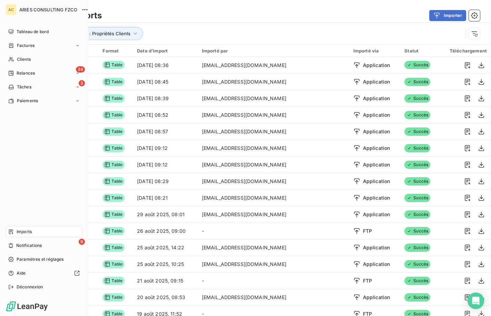
click at [18, 252] on nav "Imports 9 Notifications Paramètres et réglages Aide Déconnexion" at bounding box center [44, 259] width 77 height 66
click at [20, 247] on span "Notifications" at bounding box center [29, 245] width 26 height 6
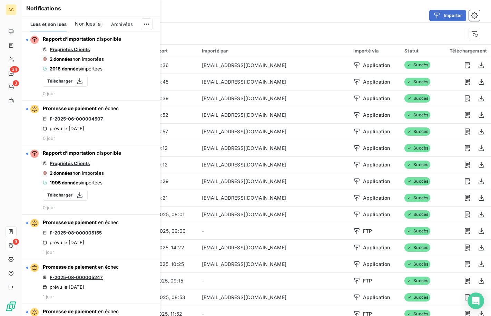
click at [221, 23] on div "Type d’import : Propriétés Clients" at bounding box center [256, 33] width 469 height 21
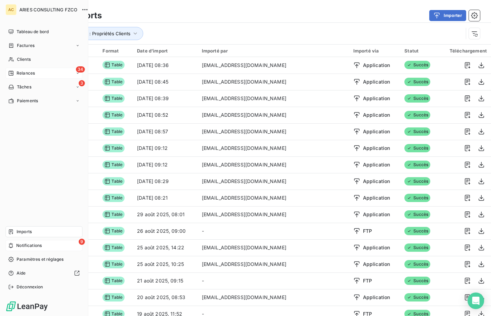
click at [31, 74] on span "Relances" at bounding box center [26, 73] width 18 height 6
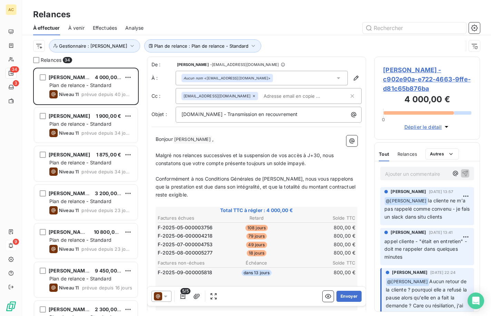
scroll to position [243, 100]
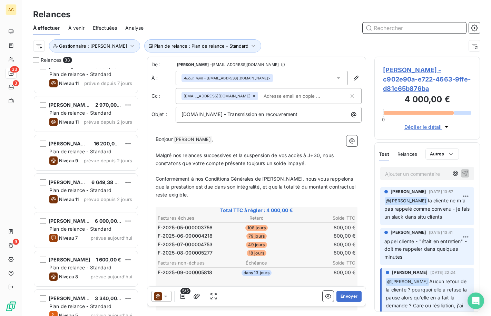
scroll to position [497, 0]
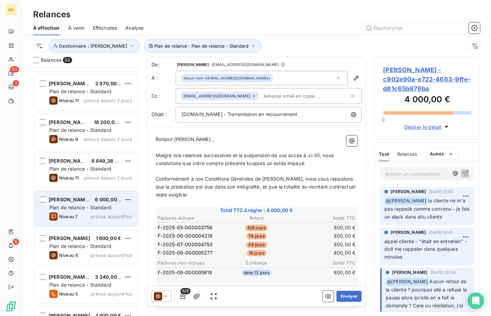
click at [88, 205] on span "Plan de relance - Standard" at bounding box center [80, 207] width 62 height 6
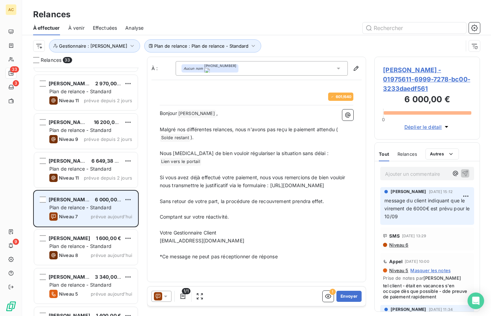
scroll to position [243, 100]
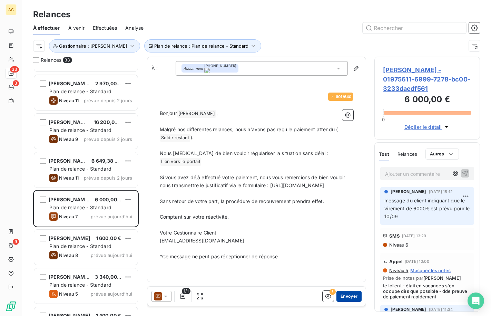
click at [353, 298] on button "Envoyer" at bounding box center [349, 296] width 25 height 11
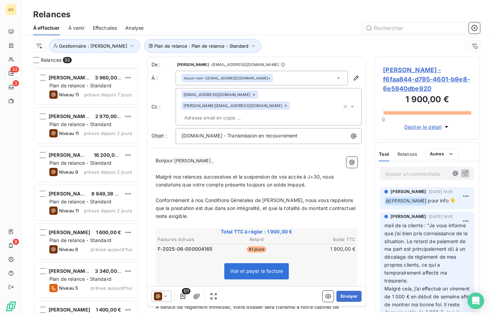
scroll to position [474, 0]
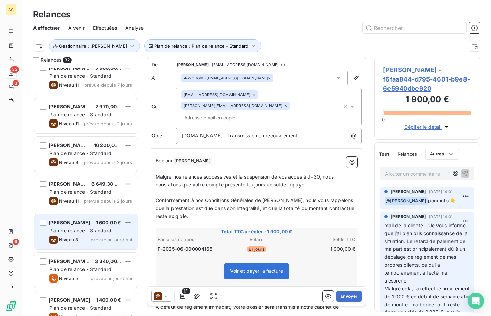
click at [78, 230] on span "Plan de relance - Standard" at bounding box center [80, 231] width 62 height 6
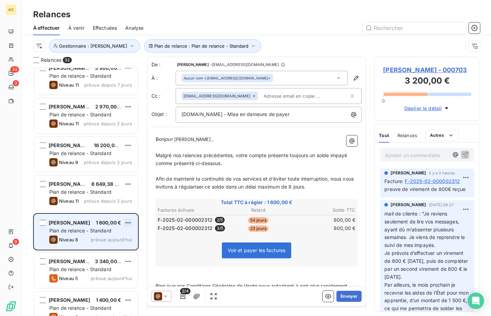
click at [127, 221] on html "AC 32 3 9 Relances À effectuer À venir Effectuées Analyse Plan de relance : Pla…" at bounding box center [245, 158] width 491 height 316
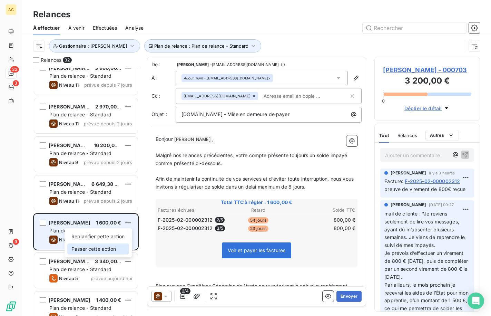
click at [102, 249] on div "Passer cette action" at bounding box center [98, 248] width 62 height 11
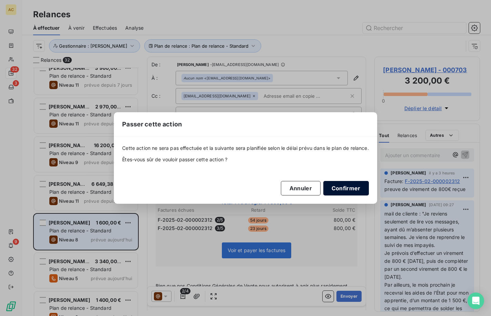
click at [339, 187] on button "Confirmer" at bounding box center [347, 188] width 46 height 15
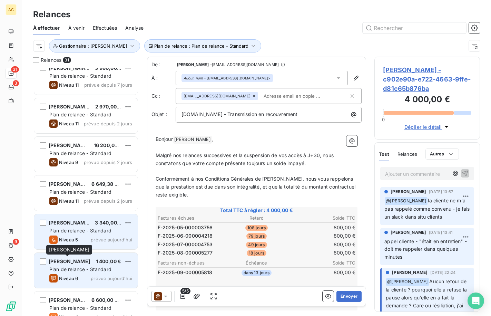
click at [78, 263] on span "[PERSON_NAME]" at bounding box center [69, 261] width 41 height 6
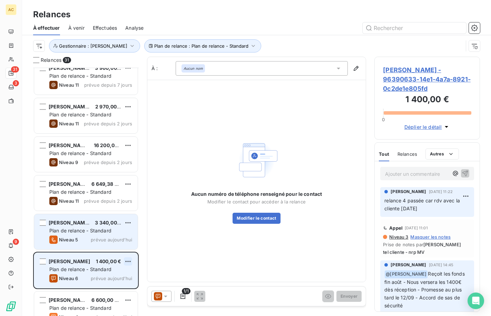
click at [128, 260] on html "AC 31 3 9 Relances À effectuer À venir Effectuées Analyse Plan de relance : Pla…" at bounding box center [245, 158] width 491 height 316
click at [109, 288] on div "Passer cette action" at bounding box center [98, 287] width 62 height 11
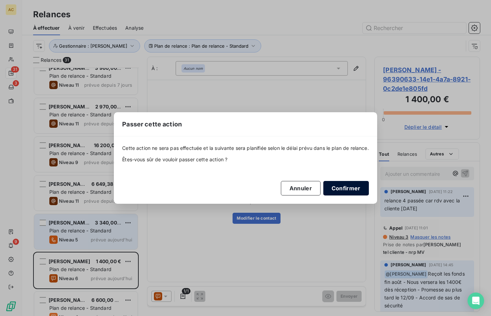
click at [339, 193] on button "Confirmer" at bounding box center [347, 188] width 46 height 15
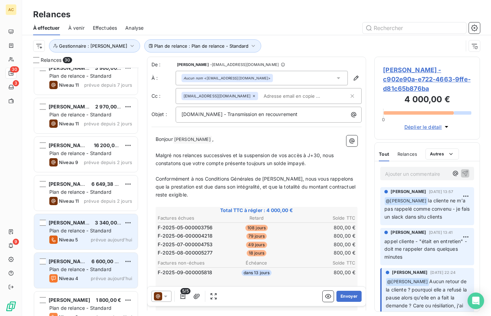
click at [85, 267] on span "Plan de relance - Standard" at bounding box center [80, 269] width 62 height 6
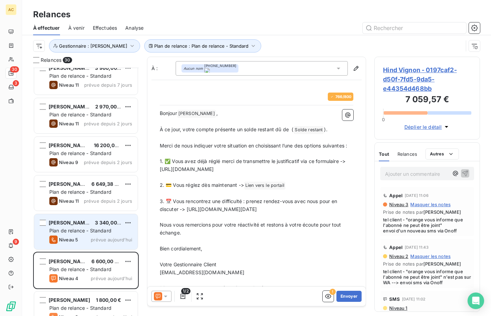
drag, startPoint x: 187, startPoint y: 217, endPoint x: 246, endPoint y: 229, distance: 59.6
click at [263, 229] on div "Bonjour Hind Vignon ﻿ , ﻿ À ce jour, votre compte présente un solde restant dû …" at bounding box center [257, 200] width 194 height 183
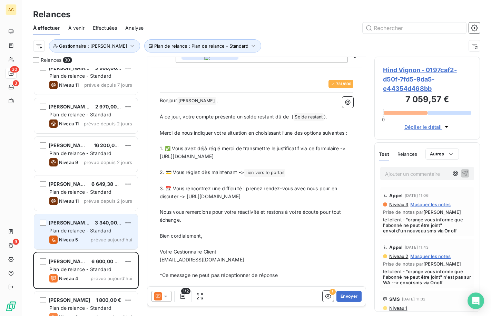
scroll to position [31, 0]
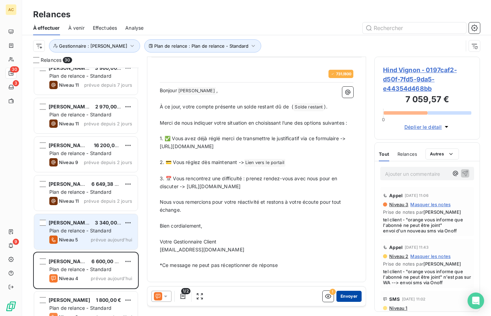
click at [343, 297] on button "Envoyer" at bounding box center [349, 296] width 25 height 11
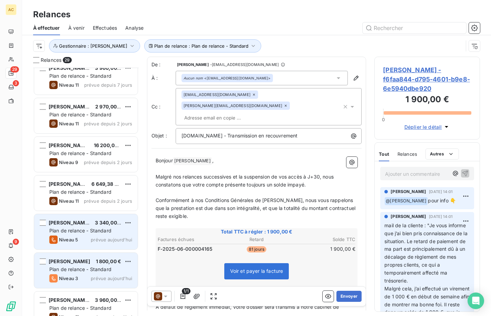
click at [77, 264] on div "[PERSON_NAME]" at bounding box center [69, 261] width 41 height 7
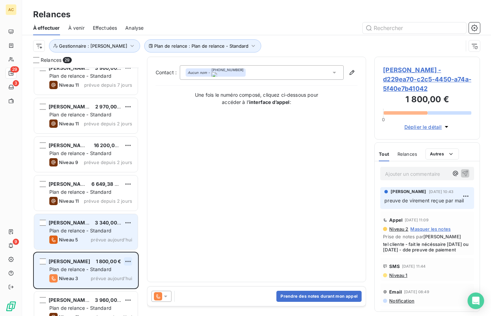
click at [129, 260] on html "AC 29 3 9 Relances À effectuer À venir Effectuées Analyse Plan de relance : Pla…" at bounding box center [245, 158] width 491 height 316
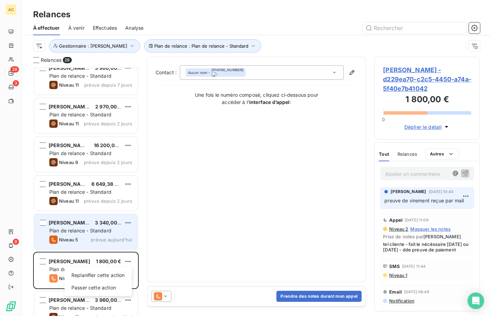
click at [230, 283] on html "AC 29 3 9 Relances À effectuer À venir Effectuées Analyse Plan de relance : Pla…" at bounding box center [245, 158] width 491 height 316
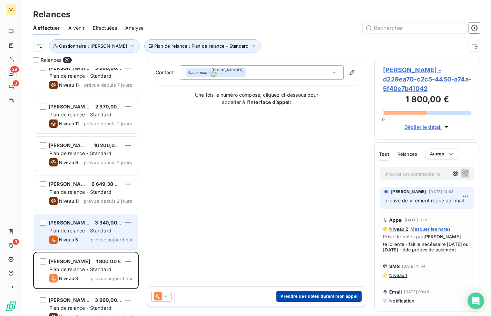
click at [310, 294] on button "Prendre des notes durant mon appel" at bounding box center [319, 296] width 85 height 11
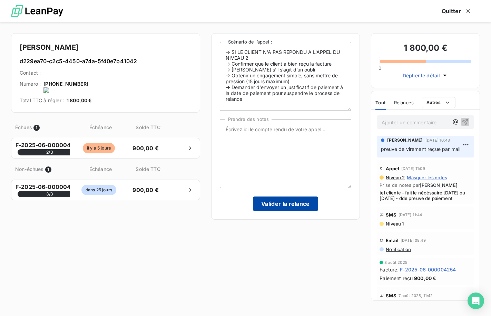
click at [310, 205] on button "Valider la relance" at bounding box center [285, 203] width 65 height 15
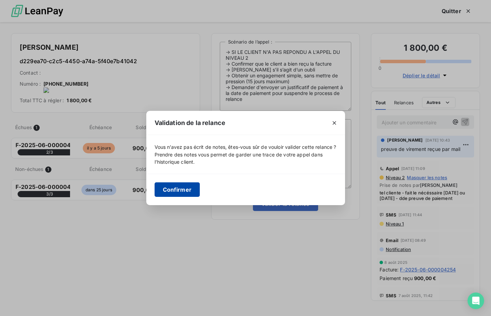
click at [186, 192] on button "Confirmer" at bounding box center [178, 189] width 46 height 15
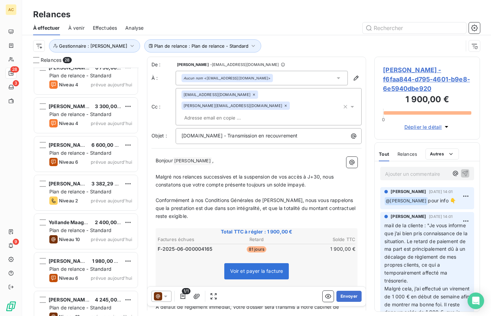
scroll to position [835, 0]
